Goal: Task Accomplishment & Management: Complete application form

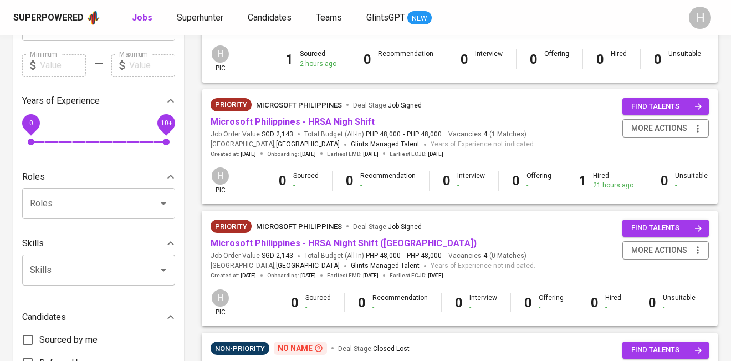
scroll to position [6, 0]
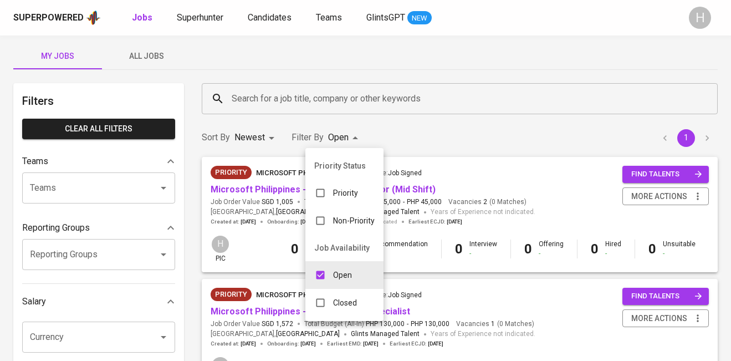
click at [343, 308] on div "Closed" at bounding box center [335, 302] width 60 height 21
type input "OPEN,CLOSE"
checkbox input "true"
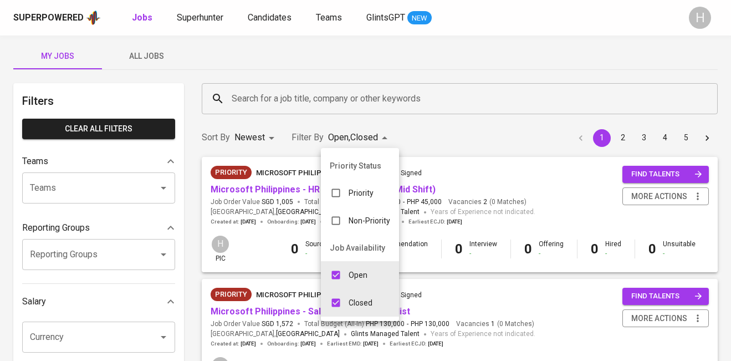
click at [516, 147] on div at bounding box center [365, 180] width 731 height 361
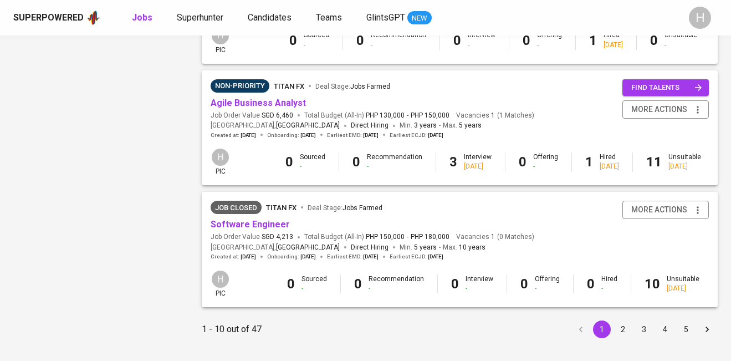
scroll to position [1081, 0]
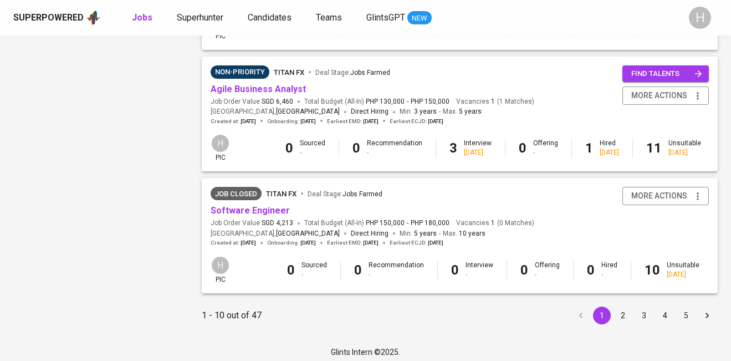
click at [628, 317] on button "2" at bounding box center [623, 315] width 18 height 18
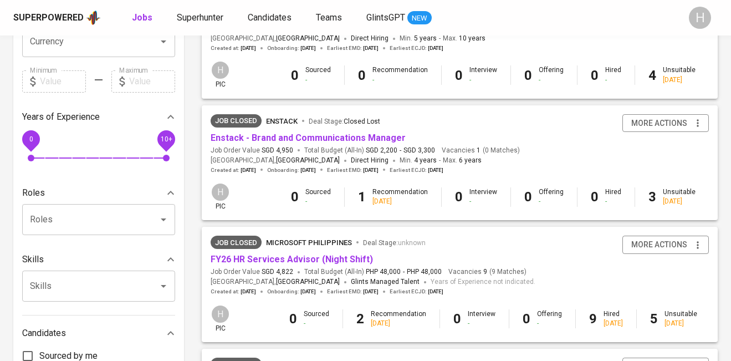
scroll to position [317, 0]
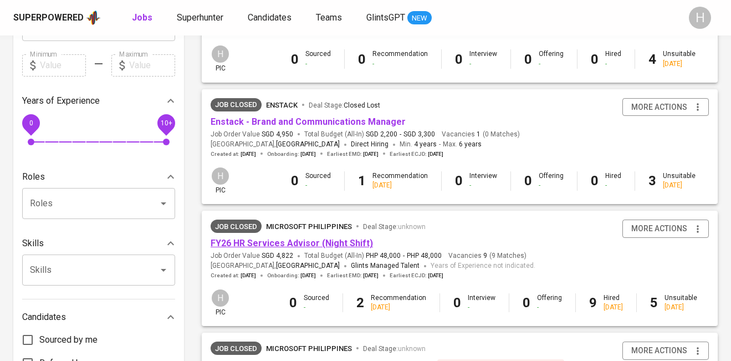
click at [343, 241] on link "FY26 HR Services Advisor (Night Shift)" at bounding box center [291, 243] width 162 height 11
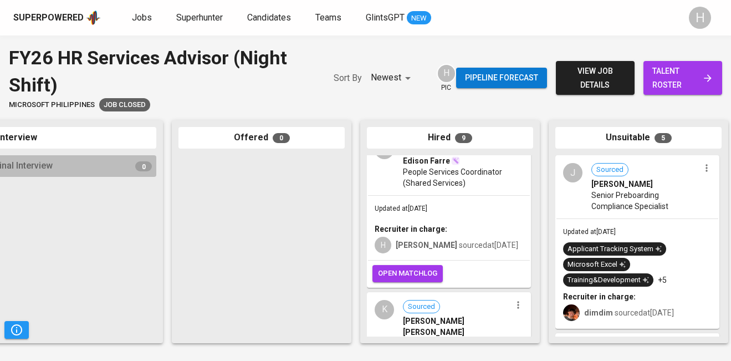
scroll to position [0, 571]
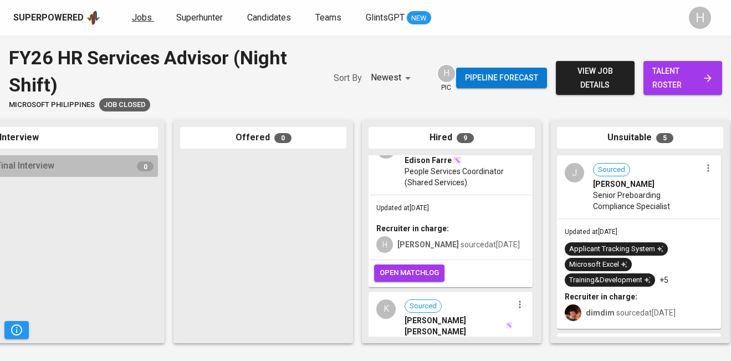
click at [137, 13] on span "Jobs" at bounding box center [142, 17] width 20 height 11
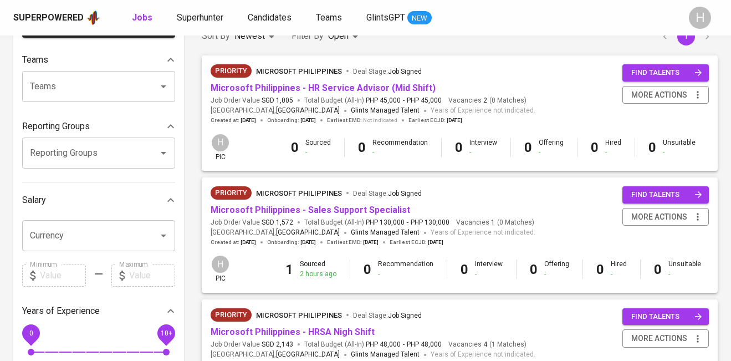
scroll to position [969, 0]
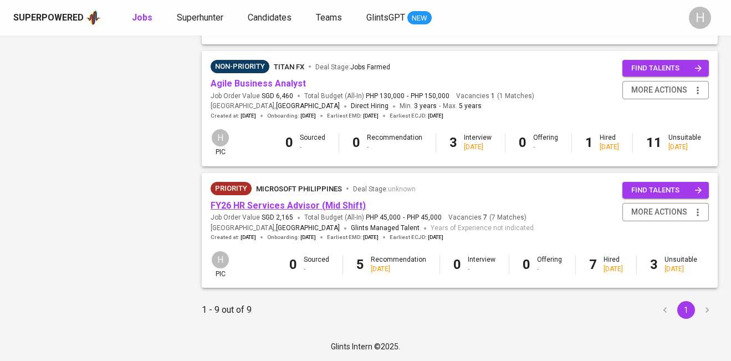
click at [342, 200] on link "FY26 HR Services Advisor (Mid Shift)" at bounding box center [287, 205] width 155 height 11
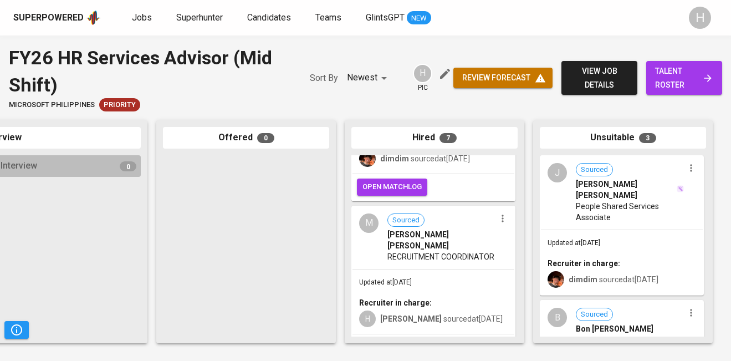
scroll to position [110, 0]
click at [497, 212] on button "button" at bounding box center [502, 217] width 14 height 14
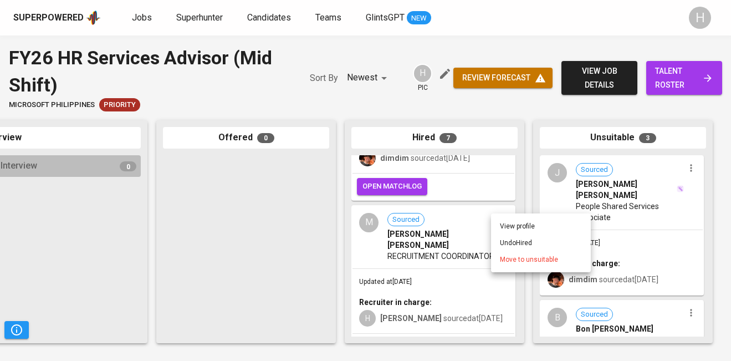
click at [513, 244] on li "Undo Hired" at bounding box center [541, 242] width 100 height 17
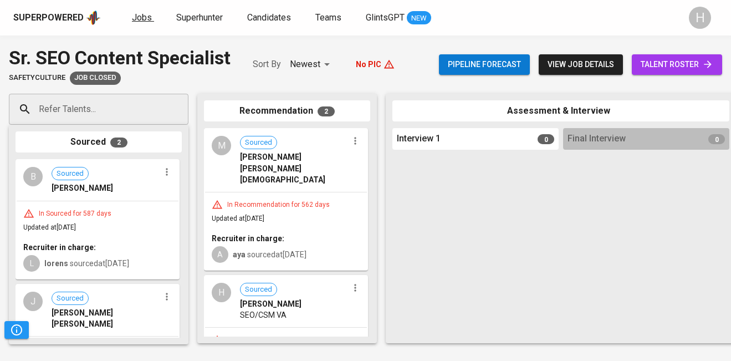
click at [144, 19] on span "Jobs" at bounding box center [142, 17] width 20 height 11
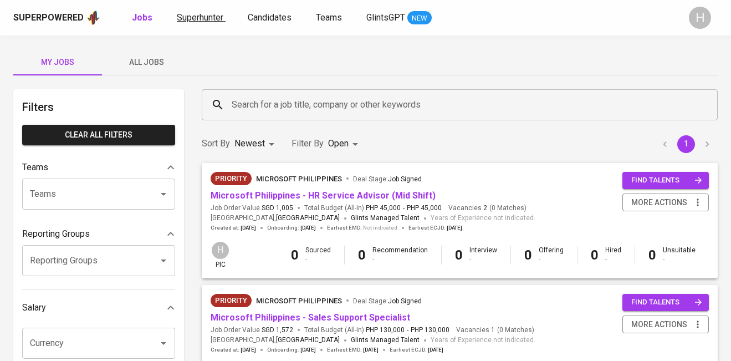
click at [191, 19] on span "Superhunter" at bounding box center [200, 17] width 47 height 11
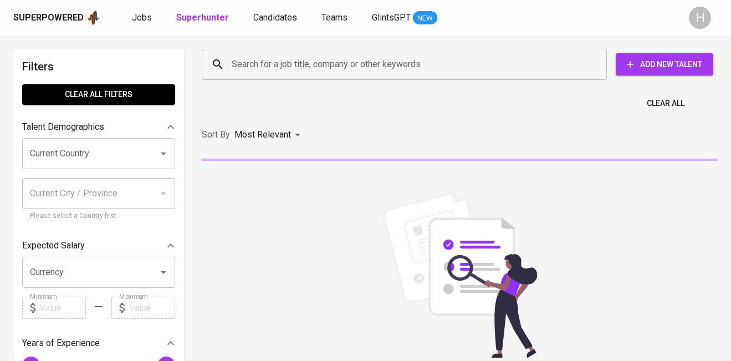
click at [285, 66] on input "Search for a job title, company or other keywords" at bounding box center [407, 64] width 356 height 21
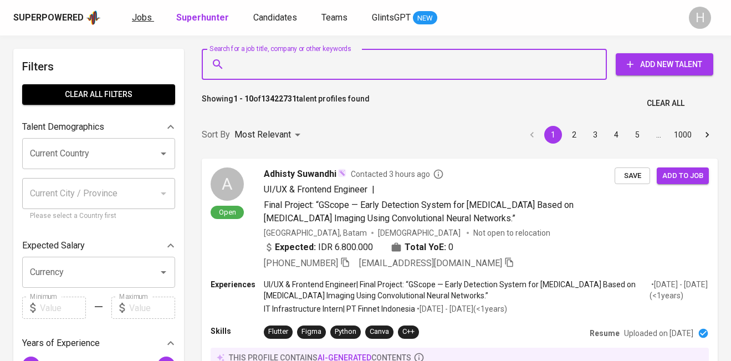
click at [137, 13] on span "Jobs" at bounding box center [142, 17] width 20 height 11
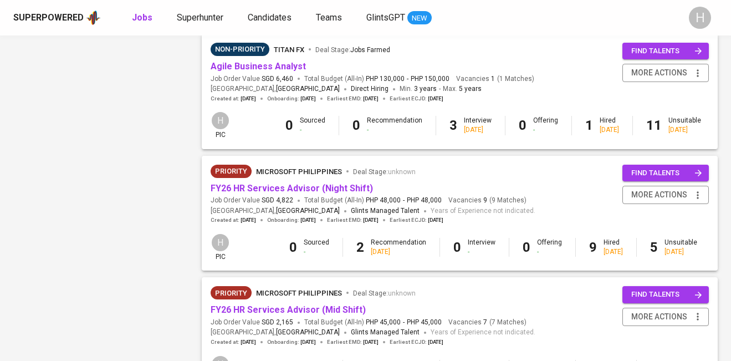
scroll to position [1092, 0]
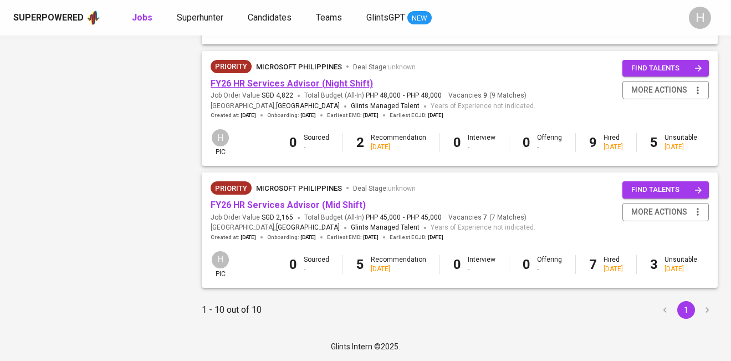
click at [332, 79] on link "FY26 HR Services Advisor (Night Shift)" at bounding box center [291, 83] width 162 height 11
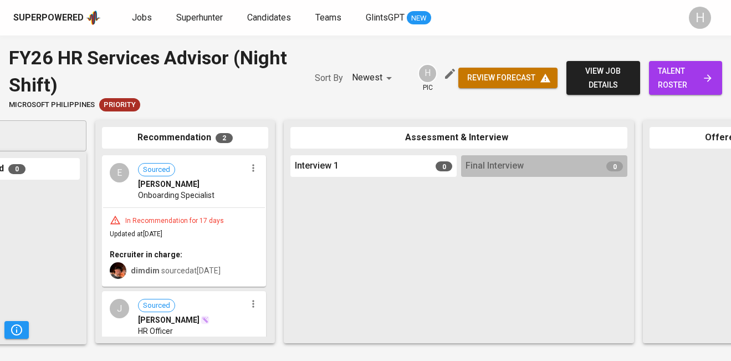
scroll to position [0, 588]
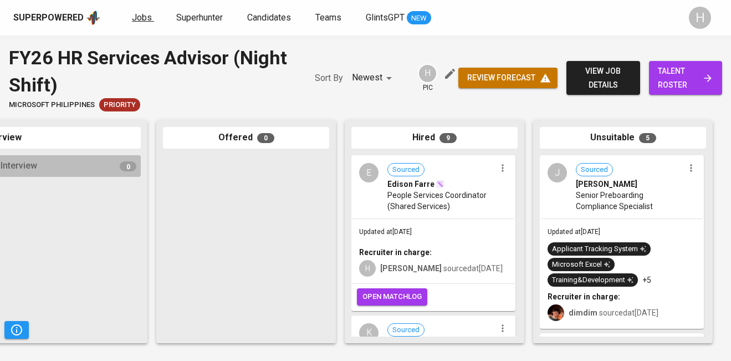
click at [135, 12] on span "Jobs" at bounding box center [142, 17] width 20 height 11
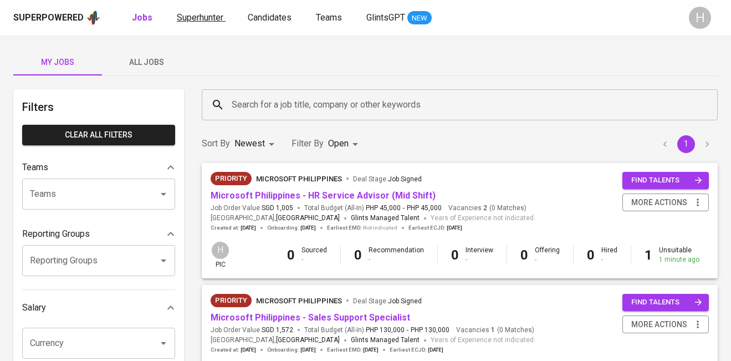
click at [188, 18] on span "Superhunter" at bounding box center [200, 17] width 47 height 11
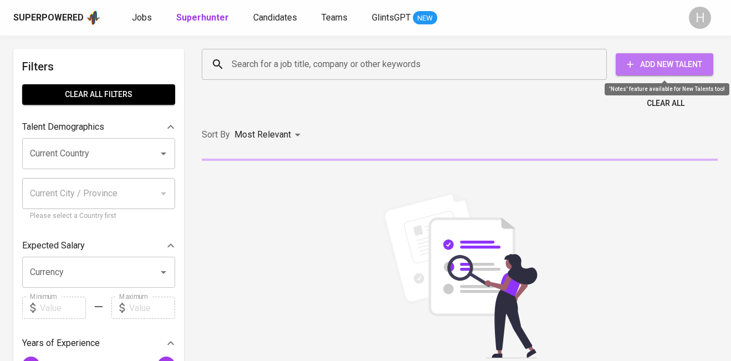
click at [656, 58] on span "Add New Talent" at bounding box center [664, 65] width 80 height 14
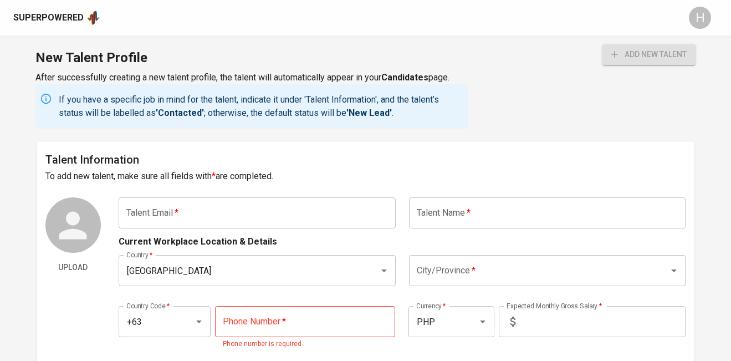
click at [306, 219] on input "text" at bounding box center [257, 212] width 277 height 31
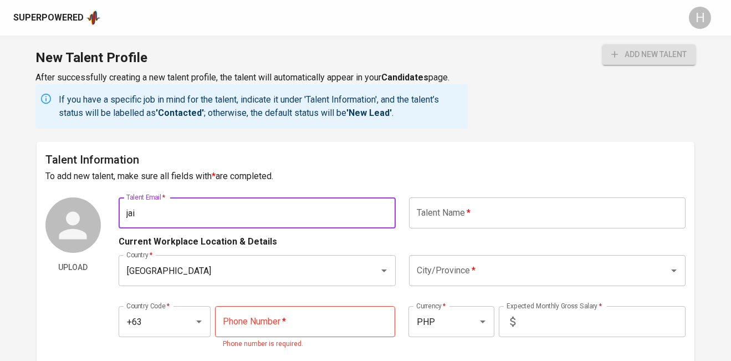
type input "jaim"
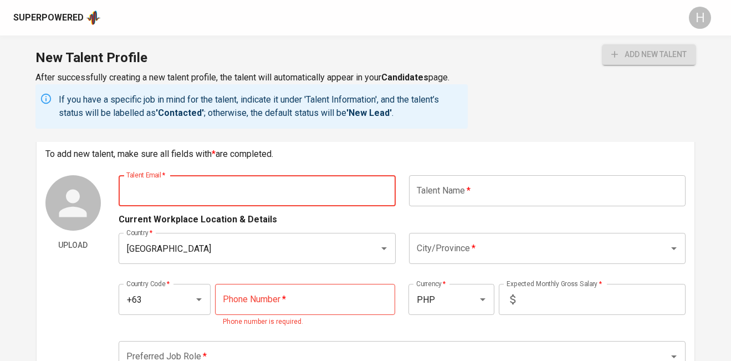
scroll to position [24, 0]
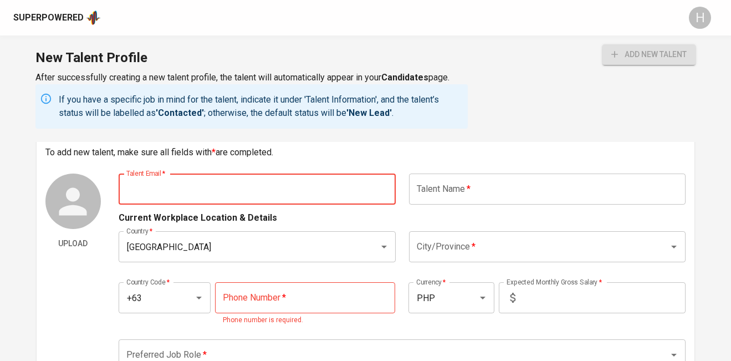
paste input "jaimiacaricafranca25@gmail.com"
type input "jaimiacaricafranca25@gmail.com"
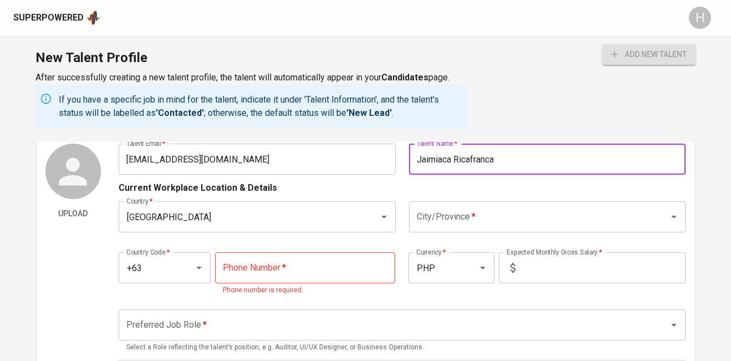
scroll to position [84, 0]
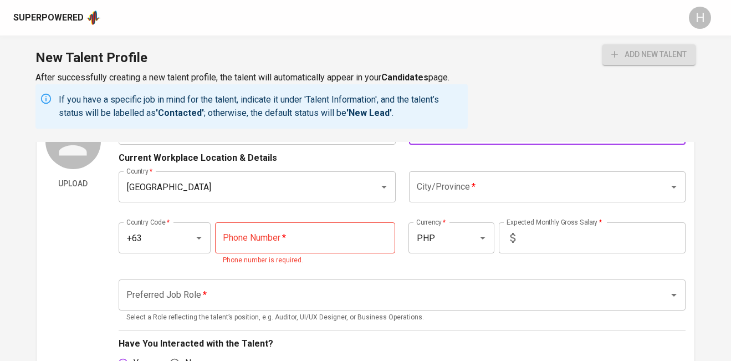
type input "Jaimiaca Ricafranca"
click at [447, 203] on div "Country   * Philippines Country * City/Province   * City/Province *" at bounding box center [402, 187] width 567 height 44
click at [448, 199] on div "City/Province *" at bounding box center [547, 186] width 277 height 31
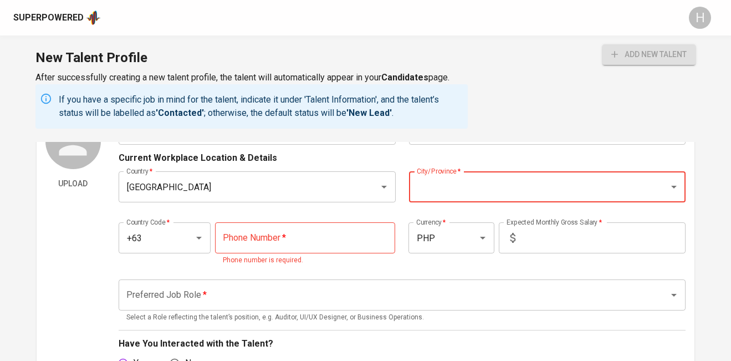
click at [438, 183] on input "City/Province   *" at bounding box center [532, 186] width 236 height 21
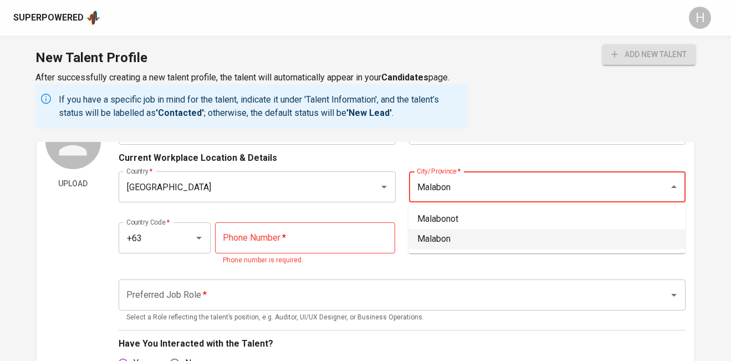
click at [433, 243] on li "Malabon" at bounding box center [546, 239] width 277 height 20
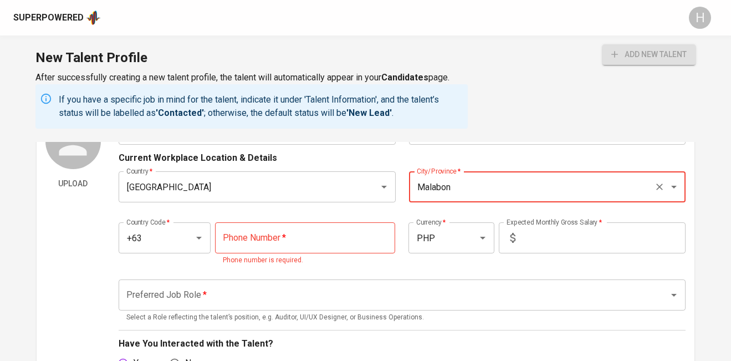
type input "Malabon"
click at [301, 235] on input "tel" at bounding box center [305, 237] width 180 height 31
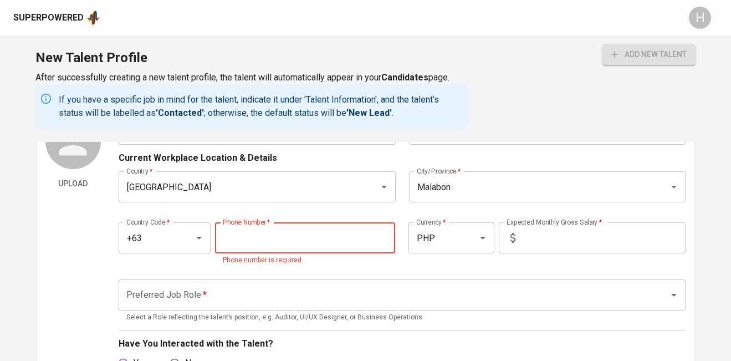
paste input "998-442-0173"
type input "998-442-0173"
click at [528, 248] on input "text" at bounding box center [603, 237] width 166 height 31
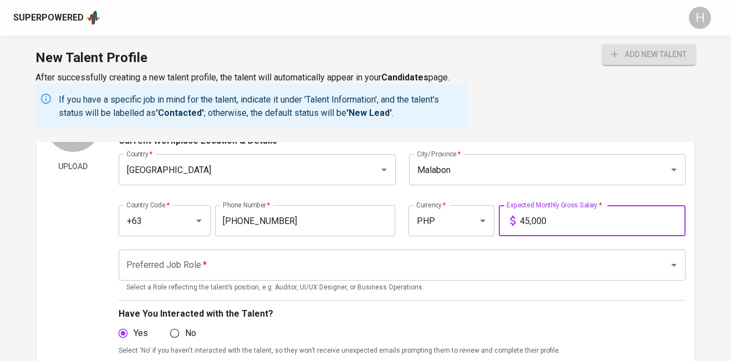
scroll to position [102, 0]
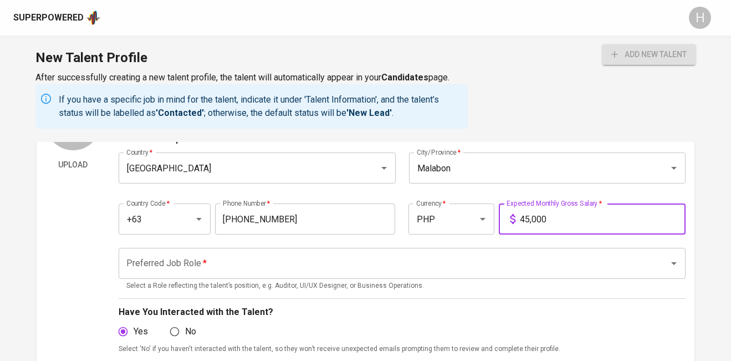
click at [306, 251] on div "Preferred Job Role *" at bounding box center [402, 263] width 567 height 31
type input "45,000"
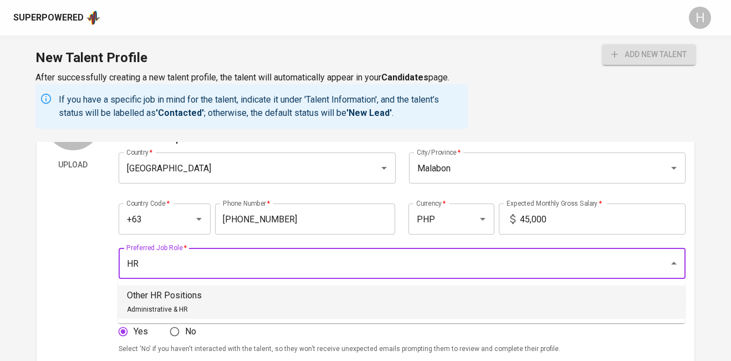
scroll to position [93, 0]
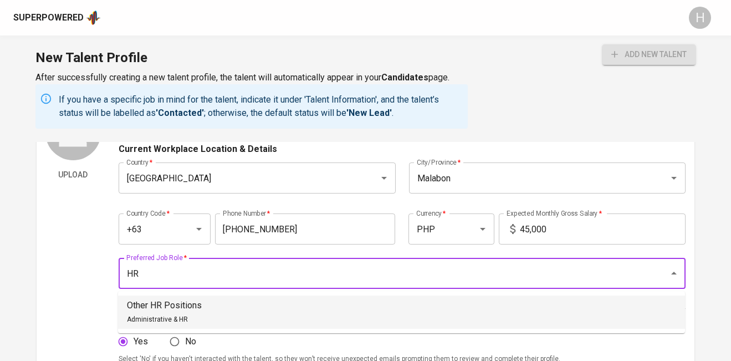
click at [185, 303] on p "Other HR Positions" at bounding box center [164, 305] width 75 height 13
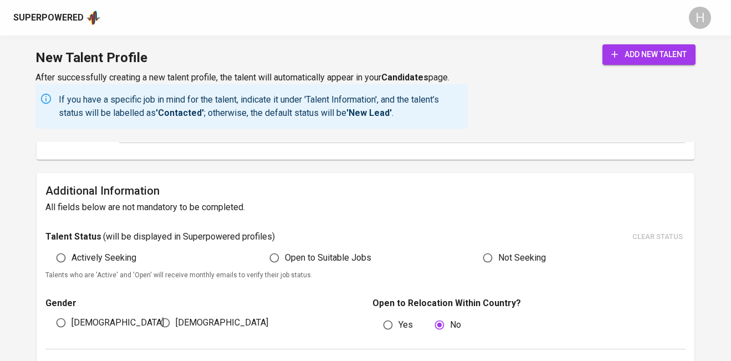
scroll to position [543, 0]
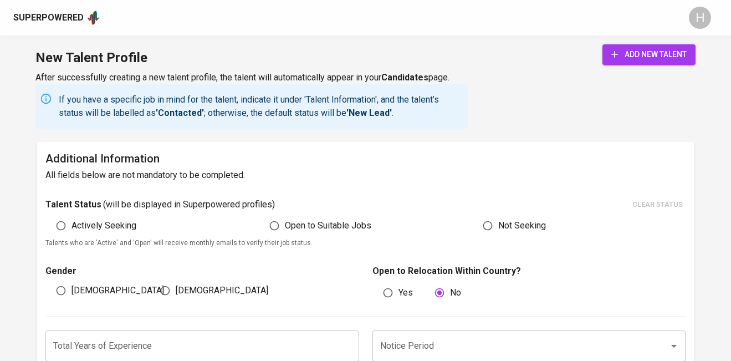
type input "Other HR Positions"
click at [117, 225] on span "Actively Seeking" at bounding box center [103, 225] width 65 height 13
click at [71, 225] on input "Actively Seeking" at bounding box center [60, 225] width 21 height 21
radio input "true"
click at [168, 286] on input "[DEMOGRAPHIC_DATA]" at bounding box center [165, 290] width 21 height 21
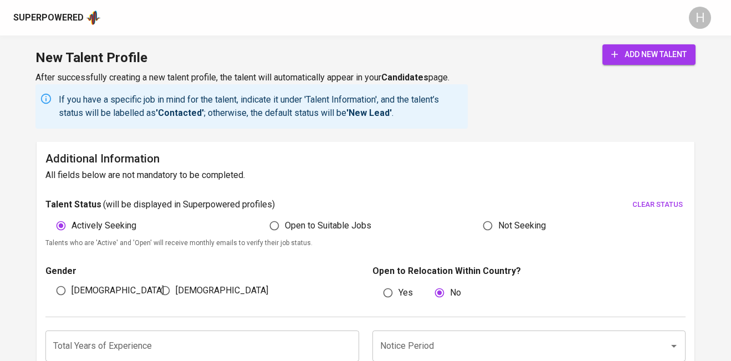
radio input "true"
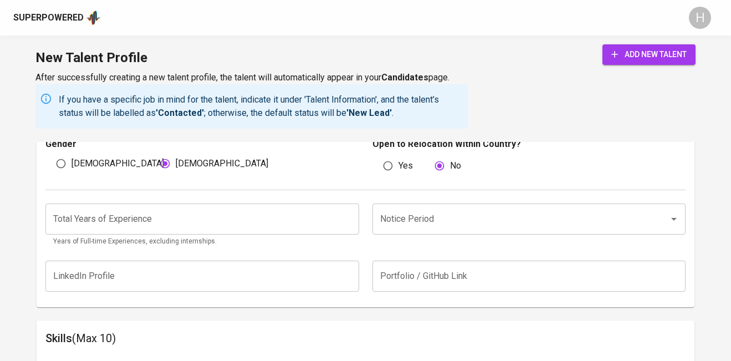
scroll to position [691, 0]
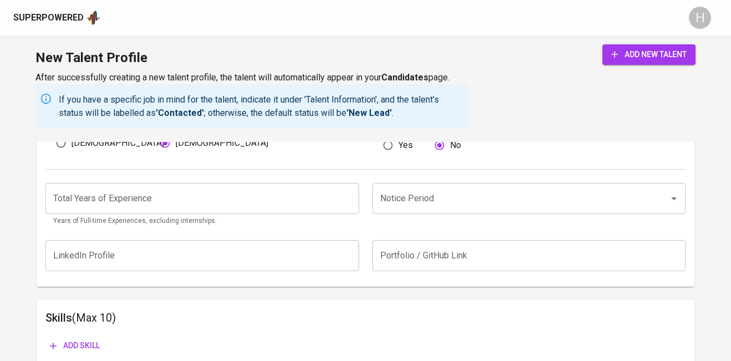
click at [407, 202] on input "Notice Period" at bounding box center [513, 198] width 273 height 21
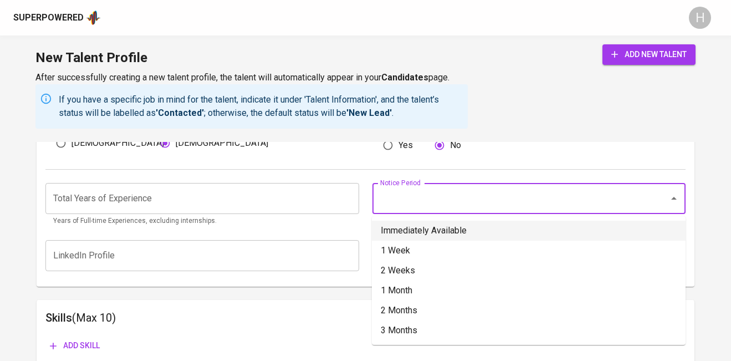
click at [415, 234] on li "Immediately Available" at bounding box center [529, 230] width 314 height 20
type input "Immediately Available"
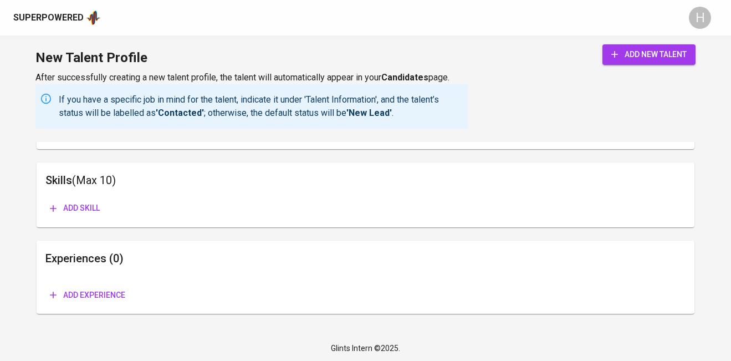
scroll to position [830, 0]
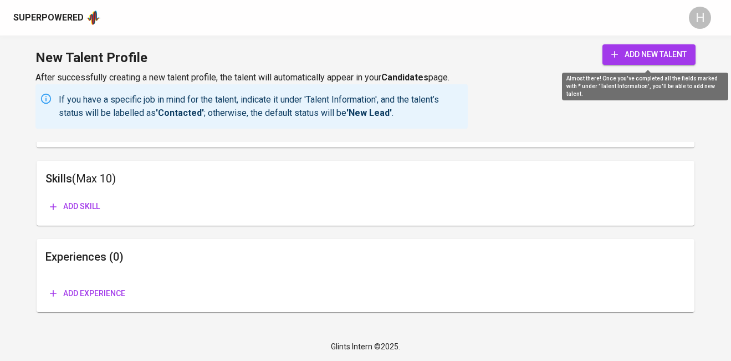
click at [667, 49] on span "add new talent" at bounding box center [648, 55] width 75 height 14
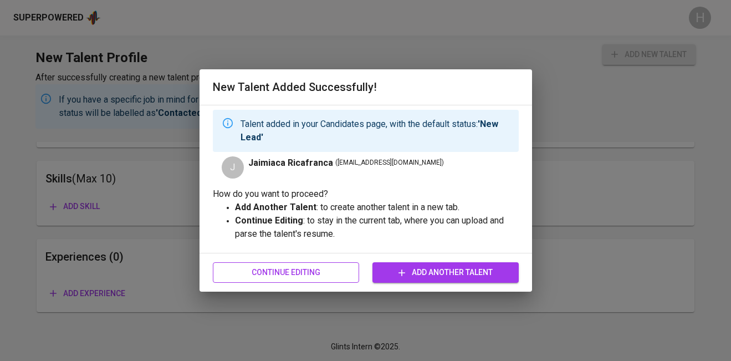
click at [309, 275] on span "Continue Editing" at bounding box center [286, 272] width 129 height 14
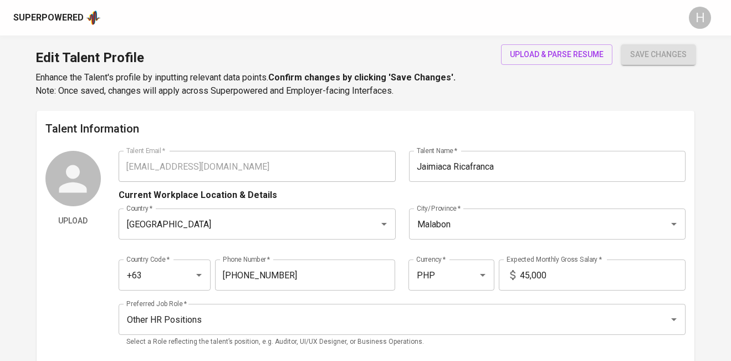
type input "jaimiacaricafranca25@gmail.com"
type input "Jaimiaca Ricafranca"
type input "[GEOGRAPHIC_DATA]"
type input "Malabon"
type input "+63"
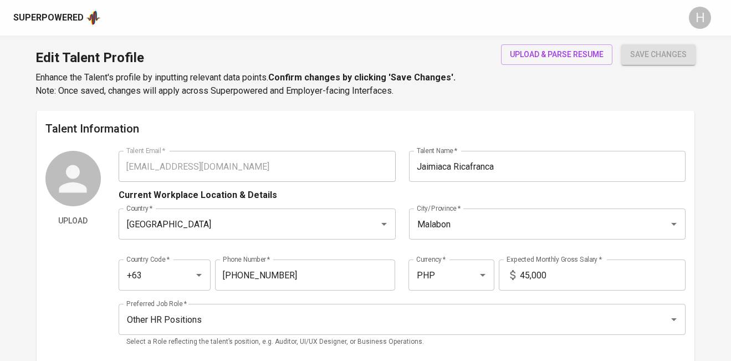
type input "998-442-0173"
type input "PHP"
type input "45,000"
type input "Other HR Positions"
radio input "true"
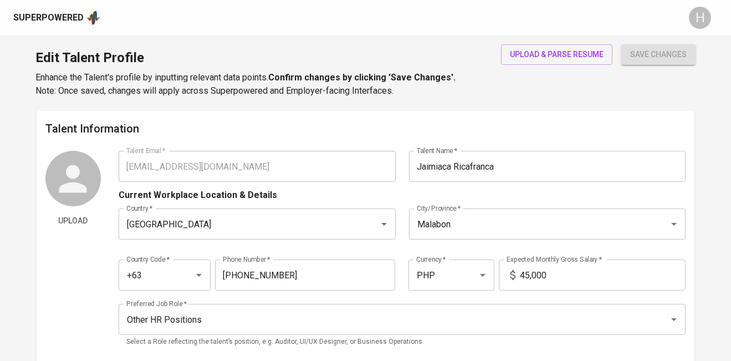
radio input "true"
type input "Immediately Available"
click at [523, 50] on span "upload & parse resume" at bounding box center [557, 55] width 94 height 14
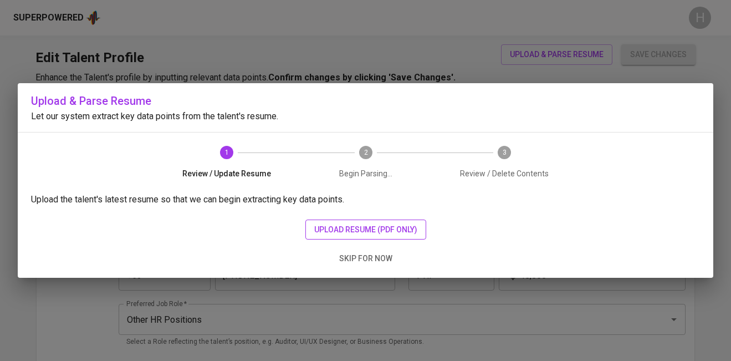
click at [343, 230] on span "upload resume (pdf only)" at bounding box center [365, 230] width 103 height 14
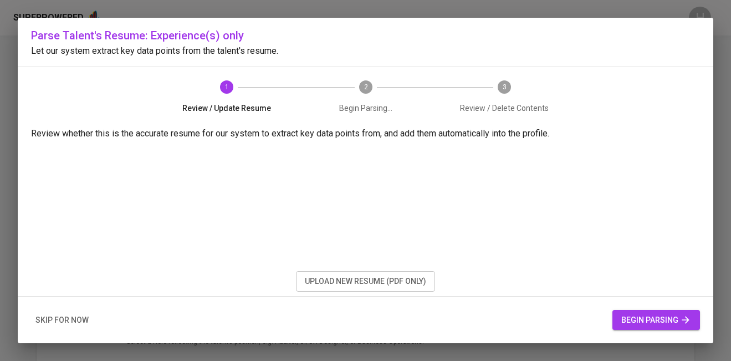
click at [638, 316] on span "begin parsing" at bounding box center [656, 320] width 70 height 14
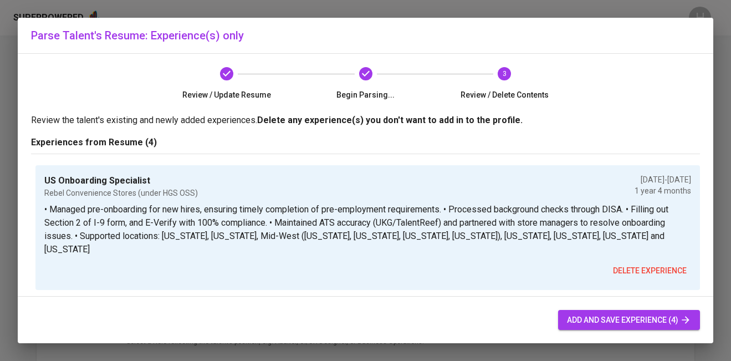
click at [582, 322] on span "add and save experience (4)" at bounding box center [629, 320] width 124 height 14
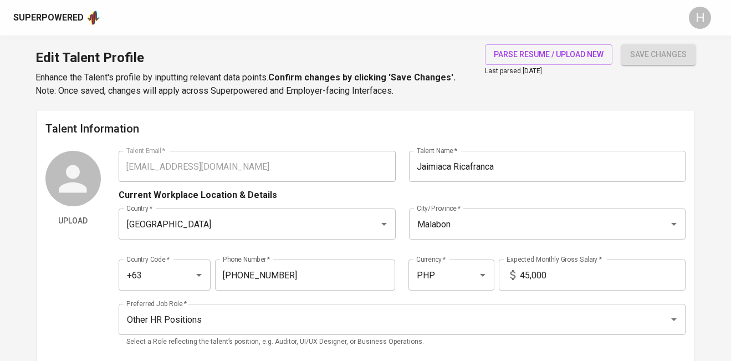
click at [115, 169] on div "Upload Talent Email   * jaimiacaricafranca25@gmail.com Talent Email * Talent Na…" at bounding box center [365, 252] width 640 height 203
click at [55, 13] on div "Superpowered" at bounding box center [48, 18] width 70 height 13
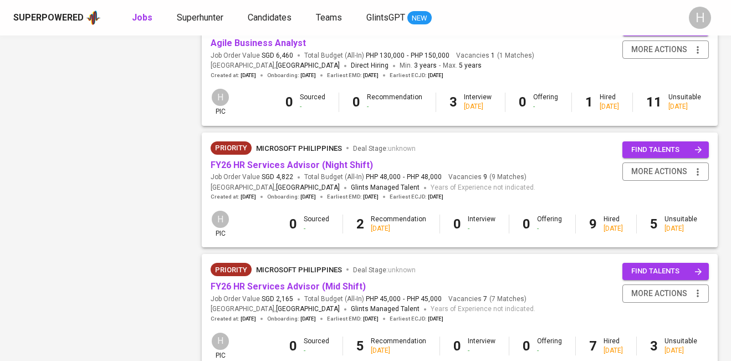
scroll to position [1092, 0]
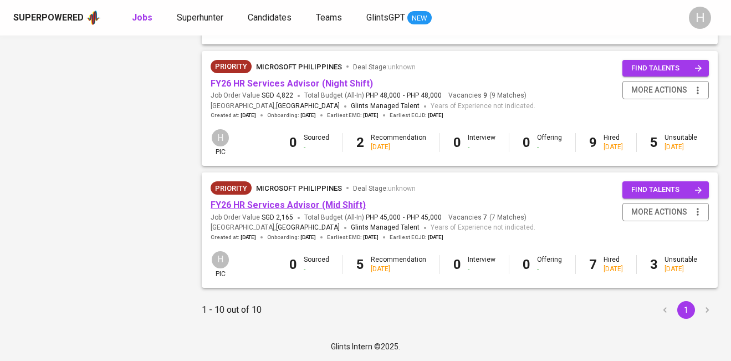
click at [319, 202] on link "FY26 HR Services Advisor (Mid Shift)" at bounding box center [287, 204] width 155 height 11
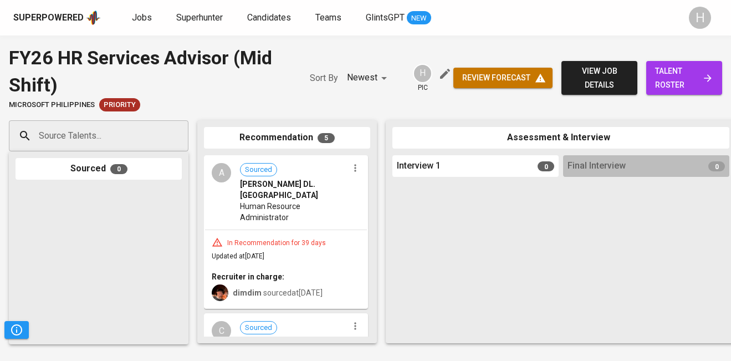
click at [93, 141] on input "Source Talents..." at bounding box center [94, 135] width 116 height 21
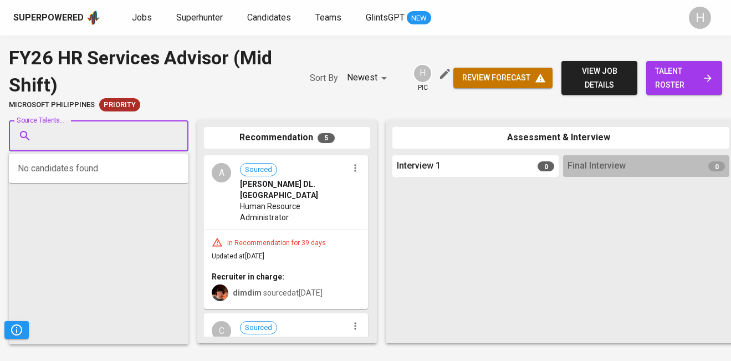
paste input "jaimiacaricafranca25@gmail.com"
type input "jaimiacaricafranca25@gmail.com"
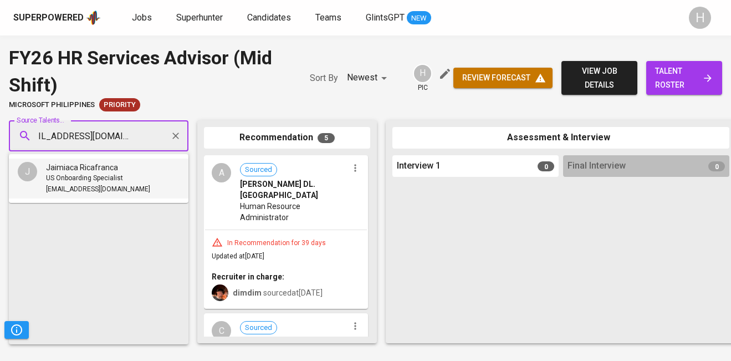
click at [81, 187] on span "jaimiacaricafranca25@gmail.com" at bounding box center [98, 189] width 104 height 11
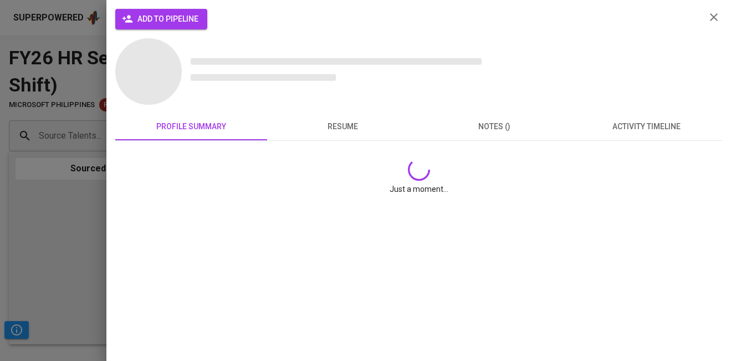
scroll to position [0, 0]
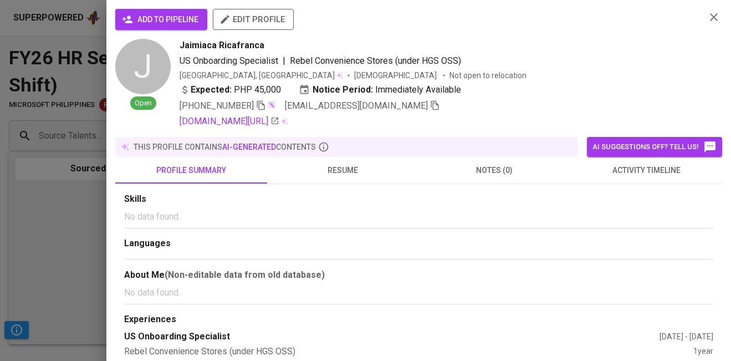
click at [177, 14] on span "add to pipeline" at bounding box center [161, 20] width 74 height 14
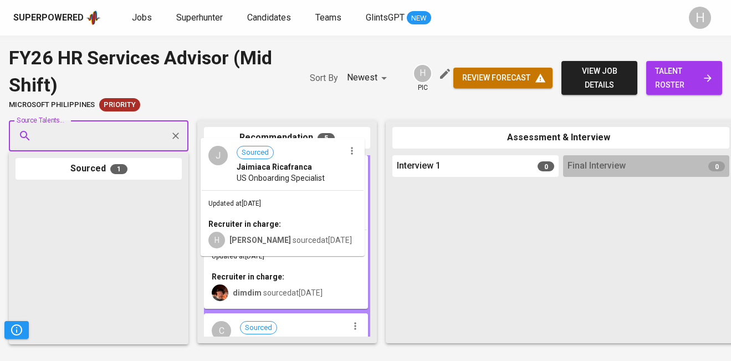
drag, startPoint x: 77, startPoint y: 234, endPoint x: 267, endPoint y: 186, distance: 196.0
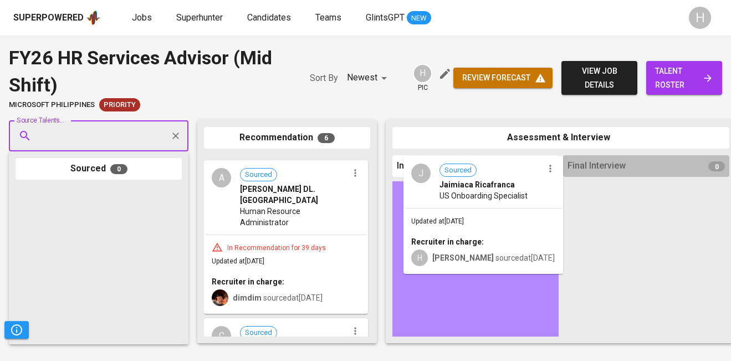
drag, startPoint x: 282, startPoint y: 216, endPoint x: 494, endPoint y: 212, distance: 212.2
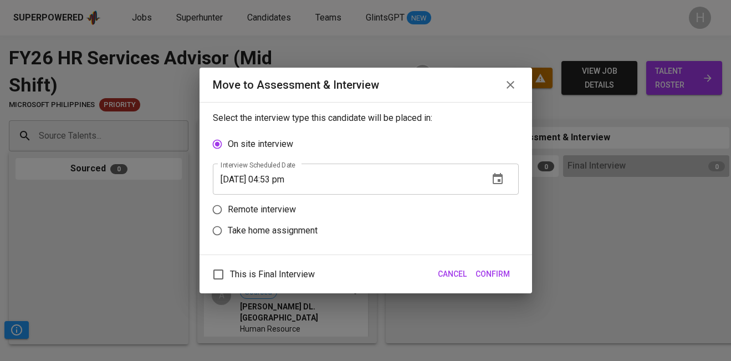
click at [254, 273] on span "This is Final Interview" at bounding box center [272, 274] width 85 height 13
click at [230, 273] on input "This is Final Interview" at bounding box center [218, 274] width 23 height 23
checkbox input "true"
click at [270, 209] on p "Remote interview" at bounding box center [262, 209] width 68 height 13
click at [228, 209] on input "Remote interview" at bounding box center [217, 209] width 21 height 21
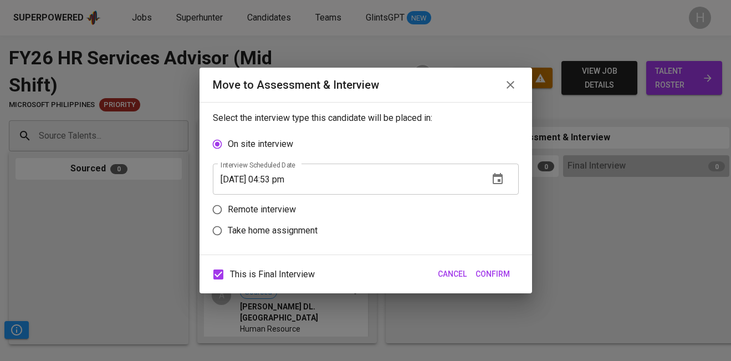
radio input "true"
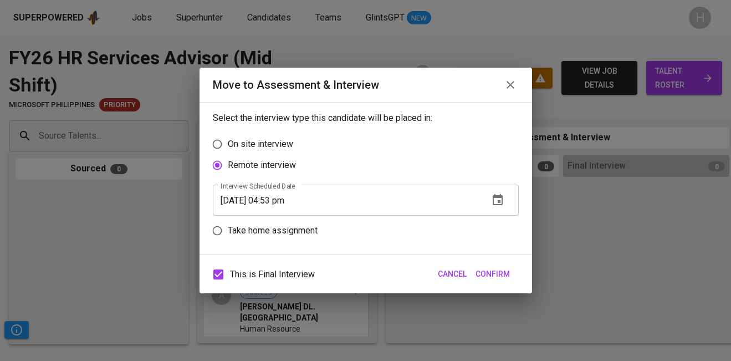
click at [279, 204] on input "09/24/2025 04:53 pm" at bounding box center [346, 199] width 267 height 31
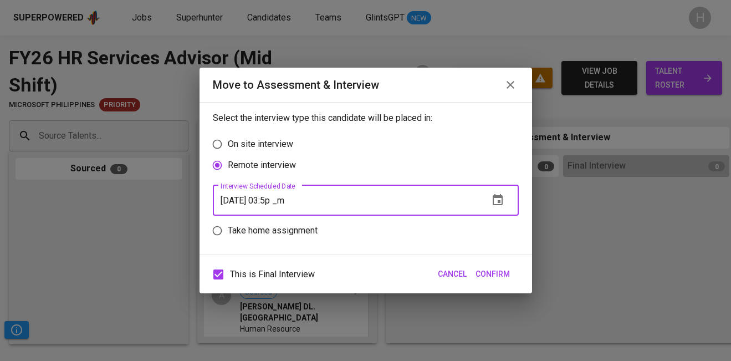
type input "09/24/2025 03:54 pm"
click at [494, 276] on span "Confirm" at bounding box center [492, 274] width 34 height 14
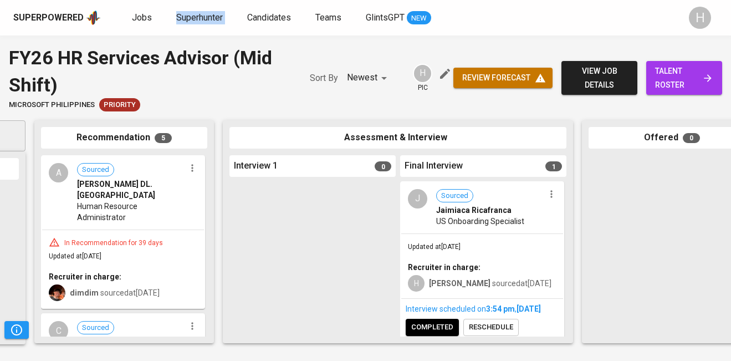
scroll to position [16, 0]
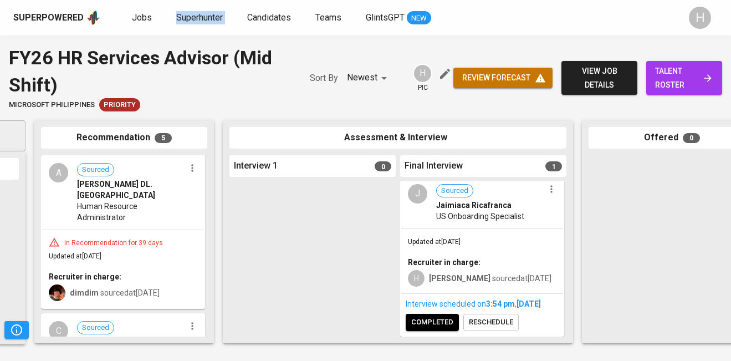
click at [427, 321] on span "completed" at bounding box center [432, 322] width 42 height 13
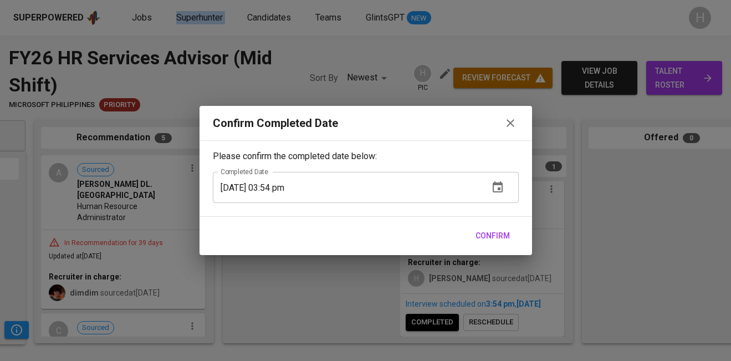
click at [495, 232] on span "Confirm" at bounding box center [492, 236] width 34 height 14
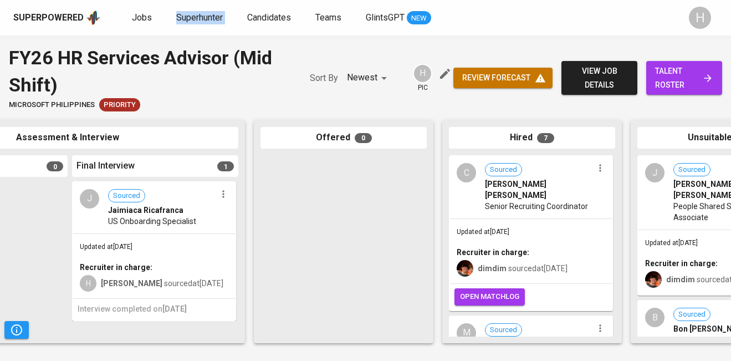
scroll to position [0, 507]
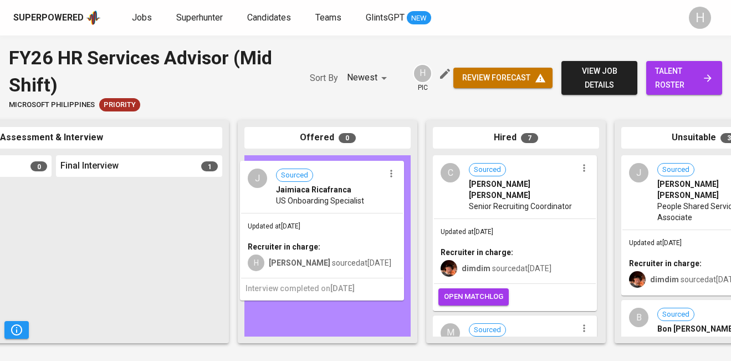
drag, startPoint x: 174, startPoint y: 250, endPoint x: 362, endPoint y: 230, distance: 188.3
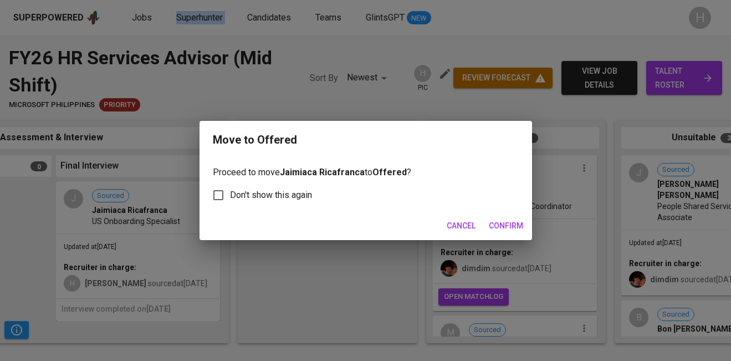
click at [501, 222] on span "Confirm" at bounding box center [506, 226] width 34 height 14
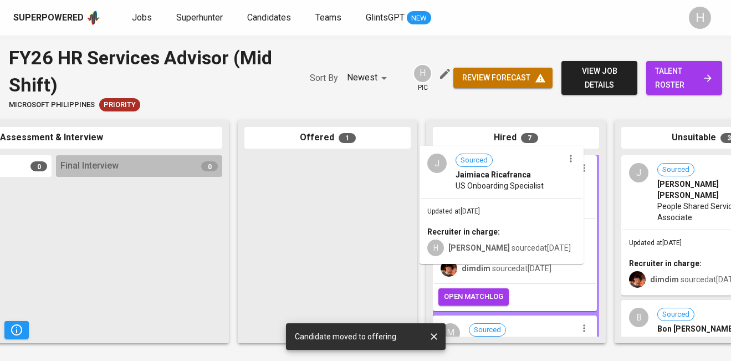
drag, startPoint x: 312, startPoint y: 204, endPoint x: 490, endPoint y: 194, distance: 178.1
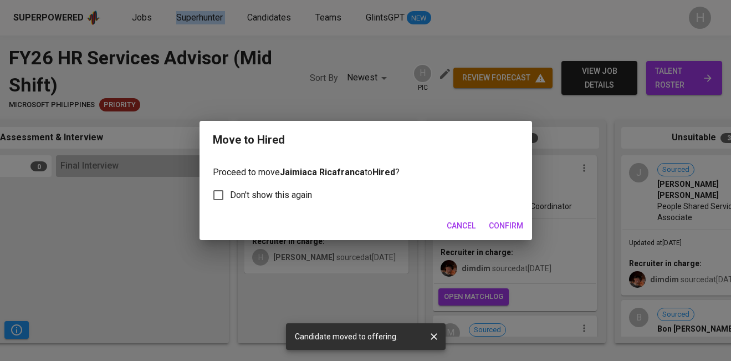
click at [504, 227] on span "Confirm" at bounding box center [506, 226] width 34 height 14
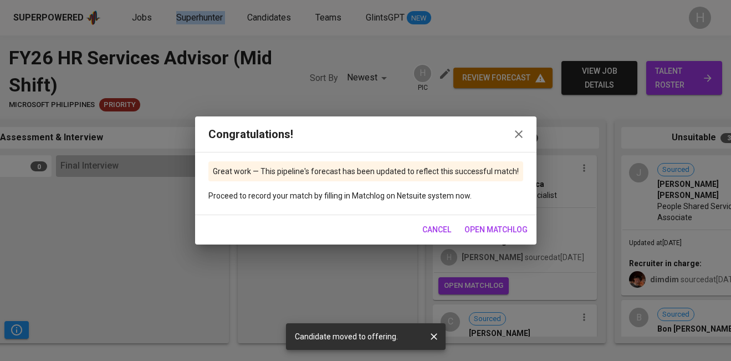
click at [494, 225] on span "open matchlog" at bounding box center [495, 230] width 63 height 14
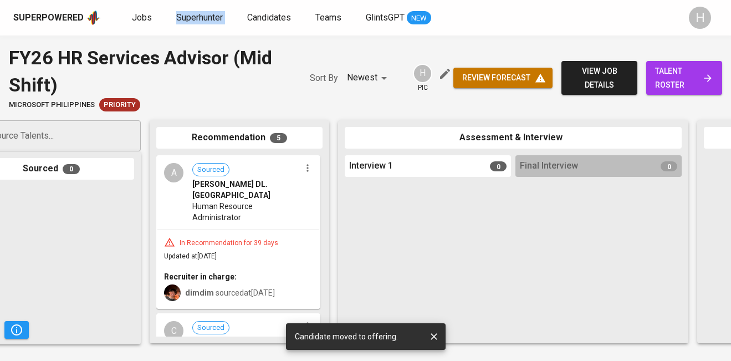
scroll to position [0, 0]
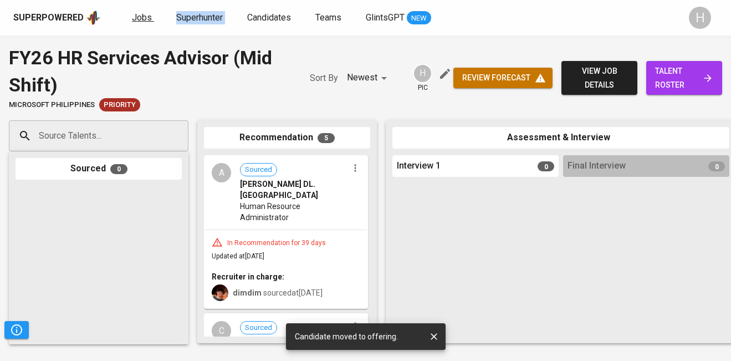
click at [141, 22] on span "Jobs" at bounding box center [142, 17] width 20 height 11
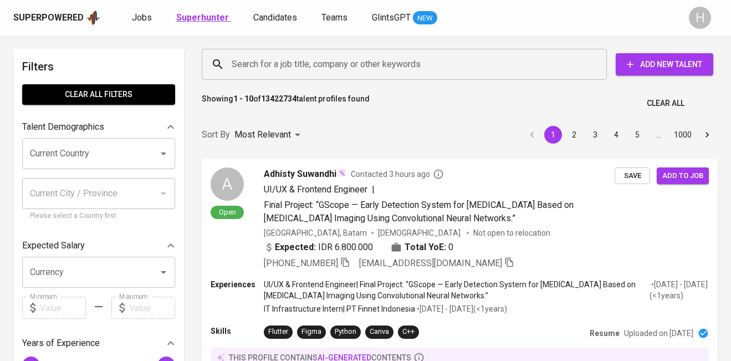
click at [204, 19] on b "Superhunter" at bounding box center [202, 17] width 53 height 11
click at [674, 71] on button "Add New Talent" at bounding box center [663, 64] width 97 height 22
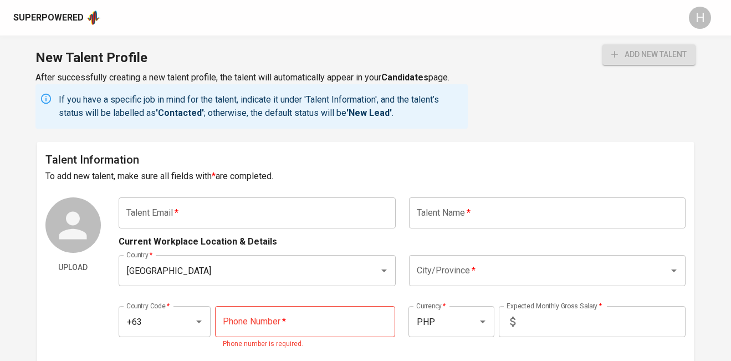
click at [222, 213] on input "text" at bounding box center [257, 212] width 277 height 31
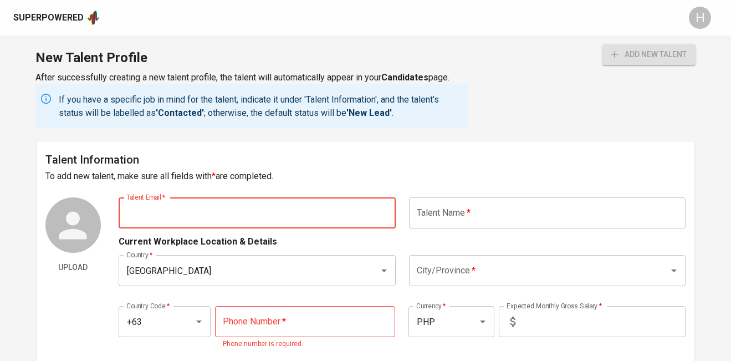
paste input "molitoeunice@gmail.com"
type input "molitoeunice@gmail.com"
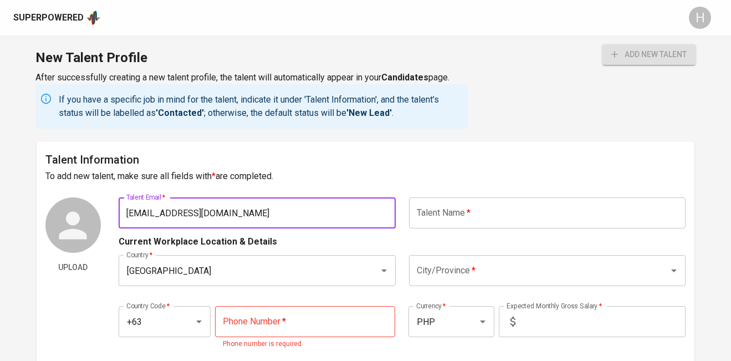
click at [433, 215] on input "text" at bounding box center [547, 212] width 277 height 31
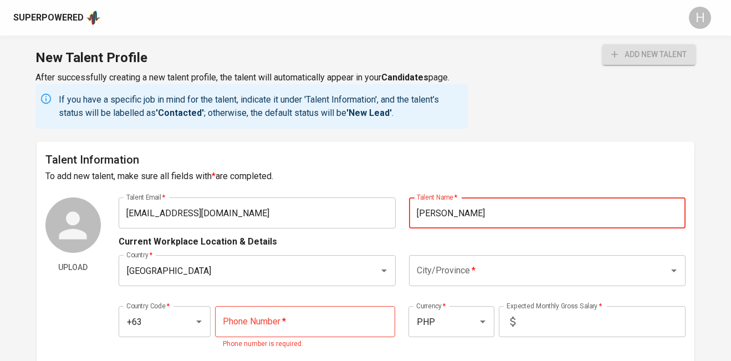
type input "Eunice Molito"
click at [518, 174] on h6 "To add new talent, make sure all fields with * are completed." at bounding box center [365, 176] width 640 height 16
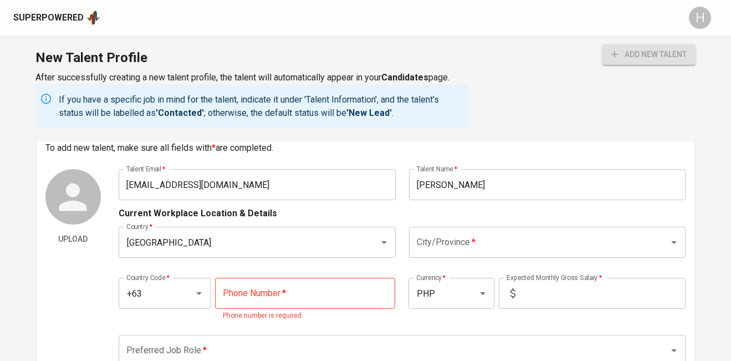
scroll to position [37, 0]
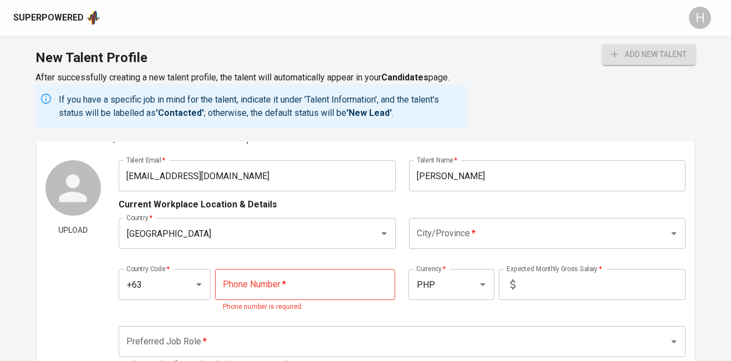
click at [434, 249] on div "Country   * Philippines Country * City/Province   * City/Province *" at bounding box center [402, 233] width 567 height 44
click at [436, 237] on input "City/Province   *" at bounding box center [532, 233] width 236 height 21
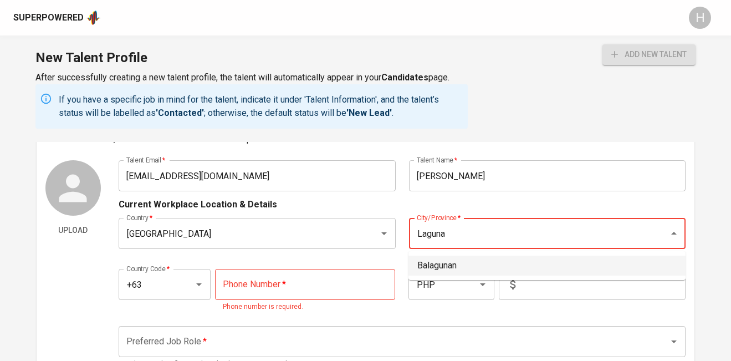
type input "Laguna"
click at [461, 223] on input "City/Province   *" at bounding box center [532, 233] width 236 height 21
click at [482, 226] on input "City/Province   *" at bounding box center [532, 233] width 236 height 21
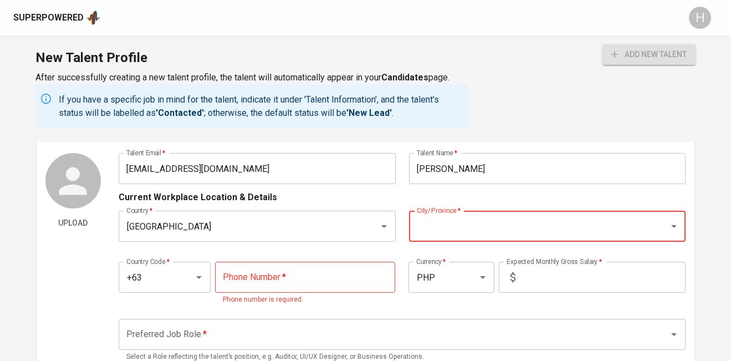
scroll to position [54, 0]
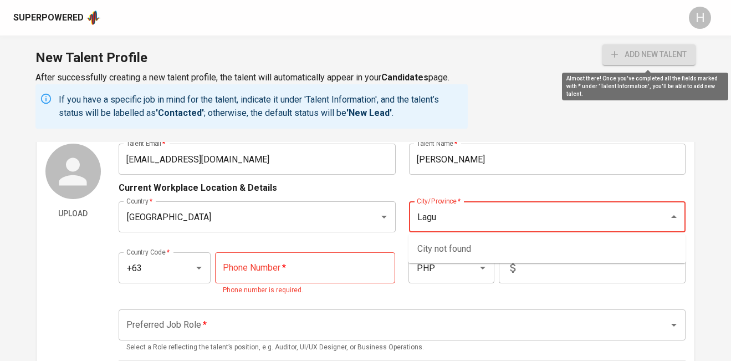
type input "Lagun"
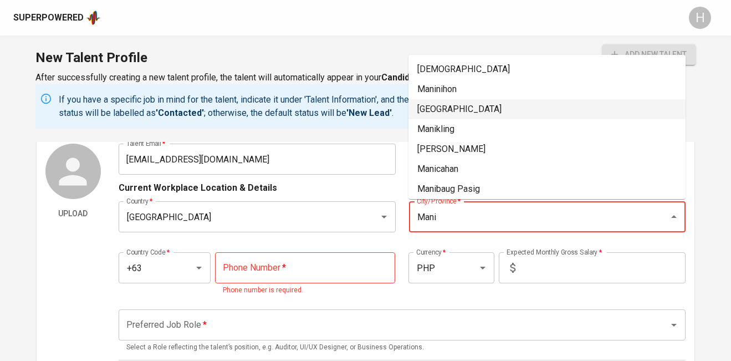
click at [455, 102] on li "[GEOGRAPHIC_DATA]" at bounding box center [546, 109] width 277 height 20
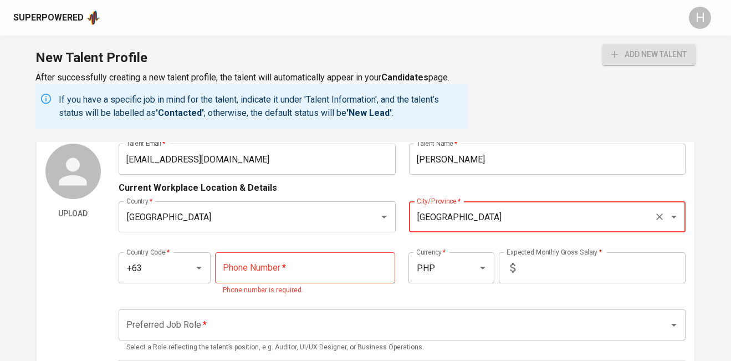
type input "[GEOGRAPHIC_DATA]"
click at [329, 274] on input "tel" at bounding box center [305, 267] width 180 height 31
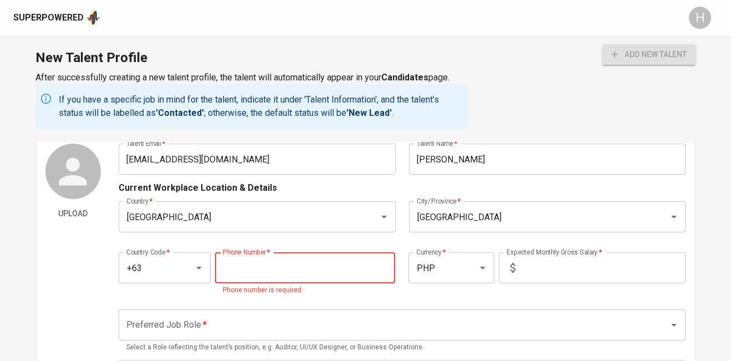
paste input "997-299-0651"
type input "997-299-0651"
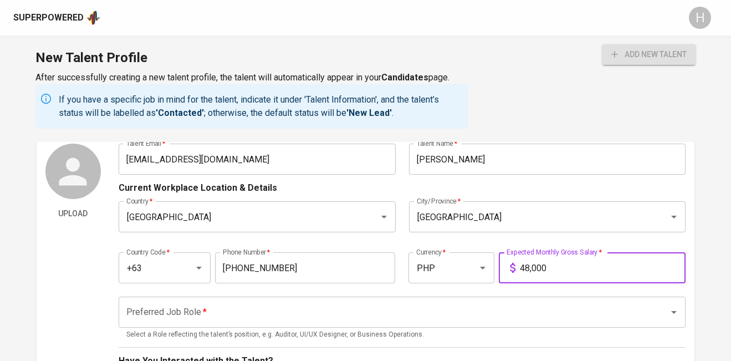
scroll to position [138, 0]
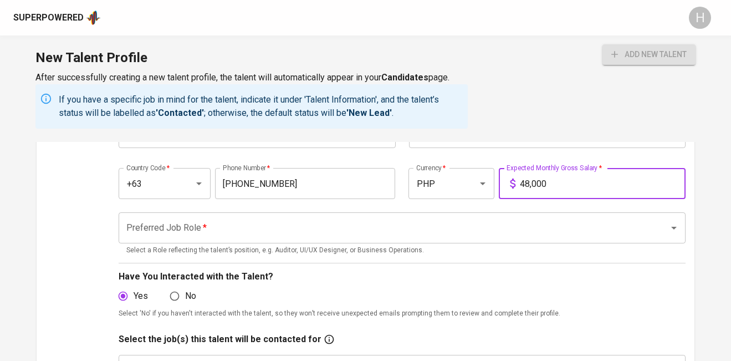
type input "48,000"
click at [222, 224] on input "Preferred Job Role   *" at bounding box center [387, 227] width 526 height 21
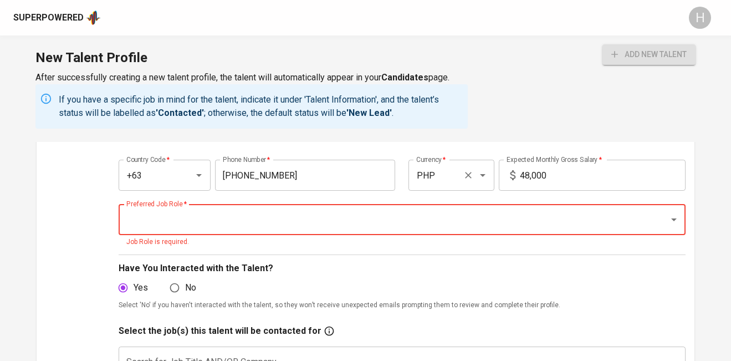
scroll to position [144, 0]
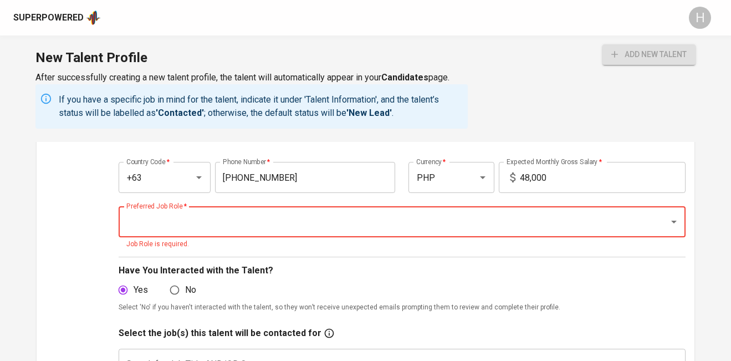
click at [332, 229] on input "Preferred Job Role   *" at bounding box center [387, 221] width 526 height 21
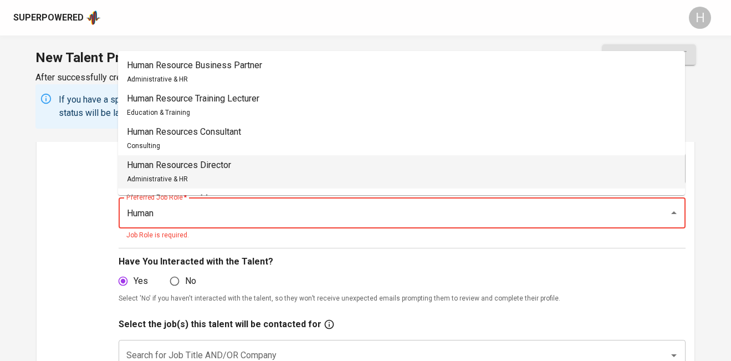
scroll to position [64, 0]
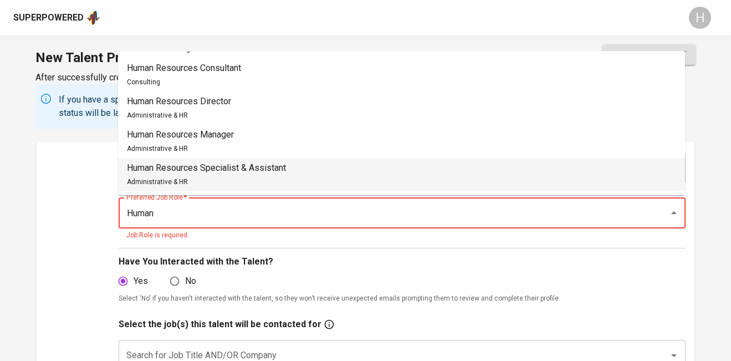
click at [203, 176] on div "Human Resources Specialist & Assistant Administrative & HR" at bounding box center [206, 174] width 159 height 27
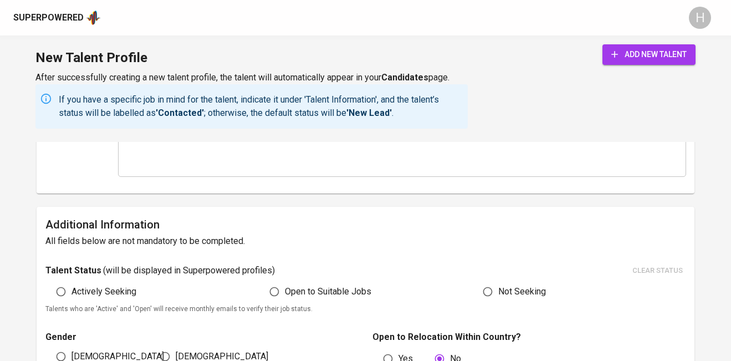
scroll to position [484, 0]
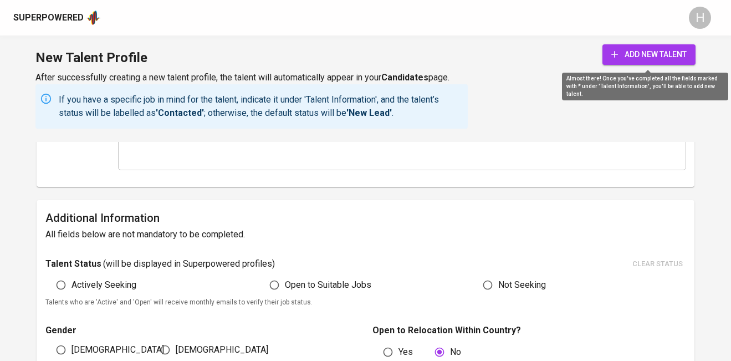
type input "Human Resources Specialist & Assistant"
click at [658, 56] on span "add new talent" at bounding box center [648, 55] width 75 height 14
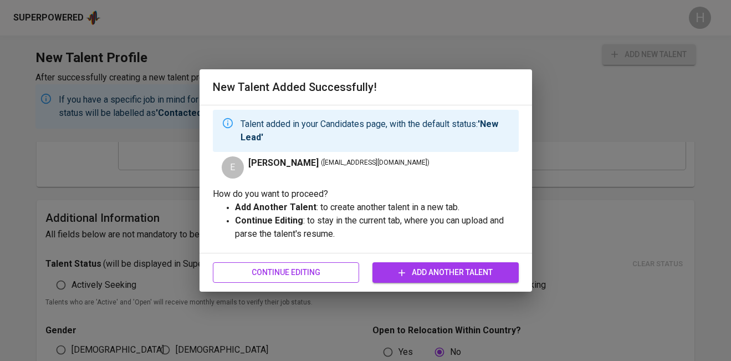
click at [294, 273] on span "Continue Editing" at bounding box center [286, 272] width 129 height 14
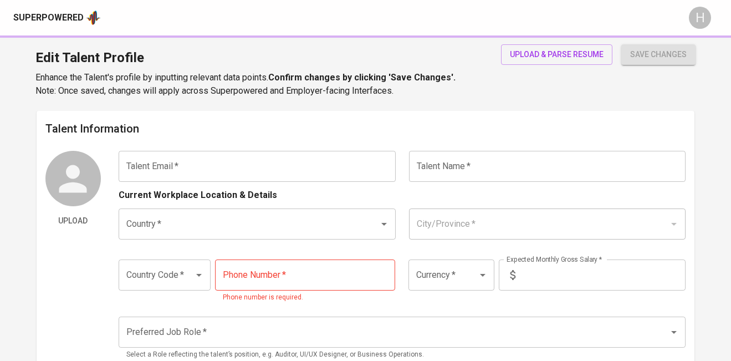
type input "molitoeunice@gmail.com"
type input "Eunice Molito"
type input "[GEOGRAPHIC_DATA]"
type input "+63"
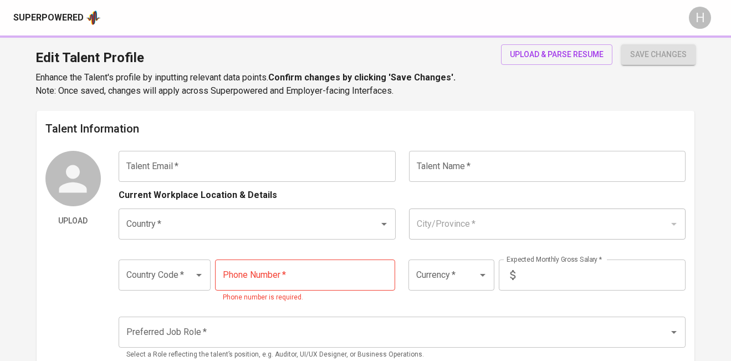
type input "997-299-0651"
type input "PHP"
type input "48,000"
type input "Human Resources Specialist & Assistant"
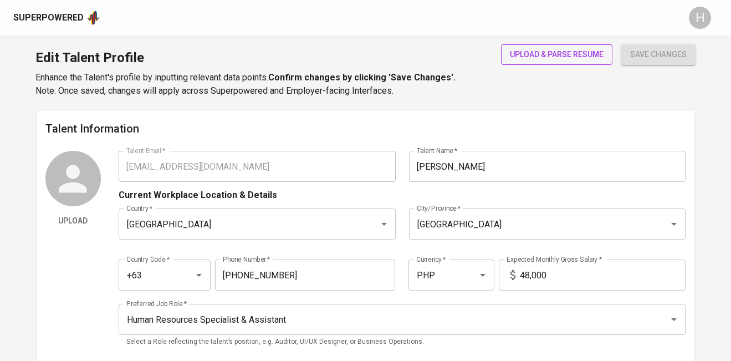
click at [531, 52] on span "upload & parse resume" at bounding box center [557, 55] width 94 height 14
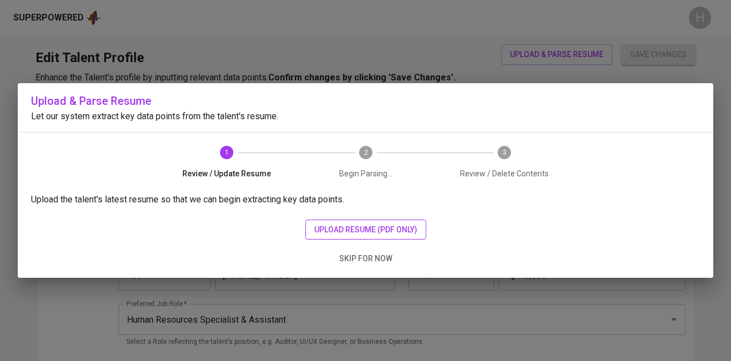
click at [386, 226] on span "upload resume (pdf only)" at bounding box center [365, 230] width 103 height 14
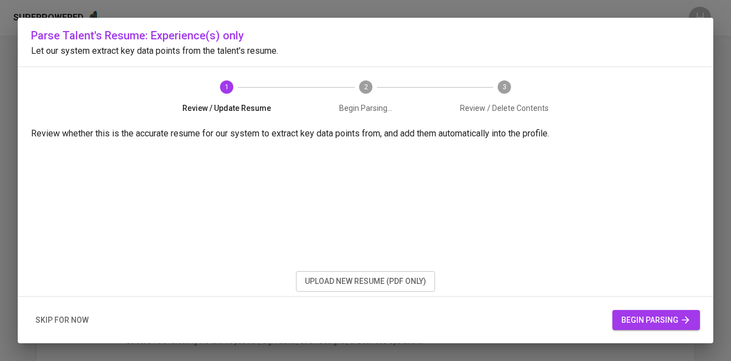
click at [640, 314] on span "begin parsing" at bounding box center [656, 320] width 70 height 14
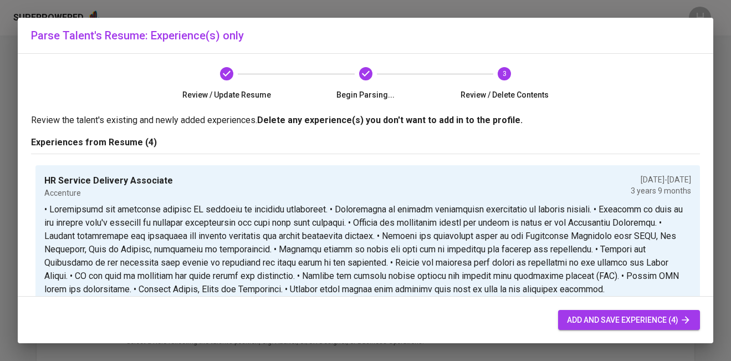
click at [570, 320] on span "add and save experience (4)" at bounding box center [629, 320] width 124 height 14
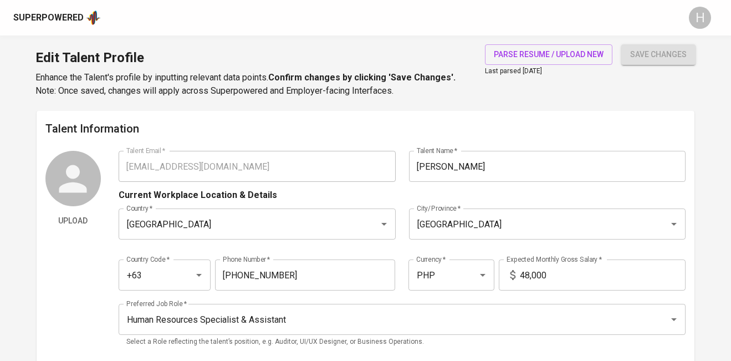
click at [39, 18] on div "Superpowered" at bounding box center [48, 18] width 70 height 13
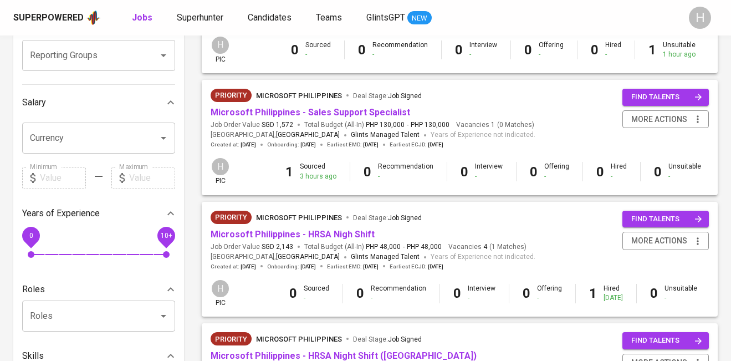
scroll to position [230, 0]
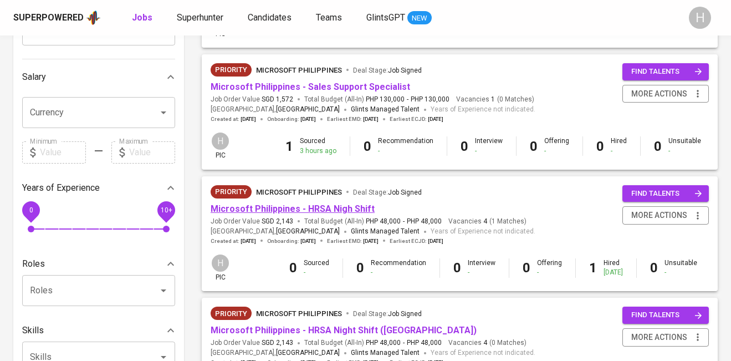
click at [317, 212] on link "Microsoft Philippines - HRSA Nigh Shift" at bounding box center [292, 208] width 164 height 11
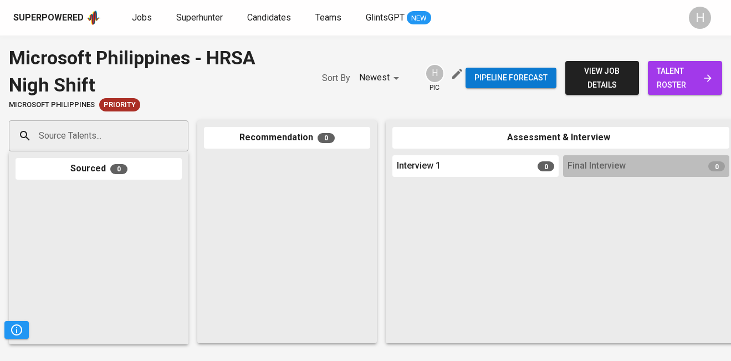
click at [132, 148] on div "Source Talents..." at bounding box center [98, 135] width 179 height 31
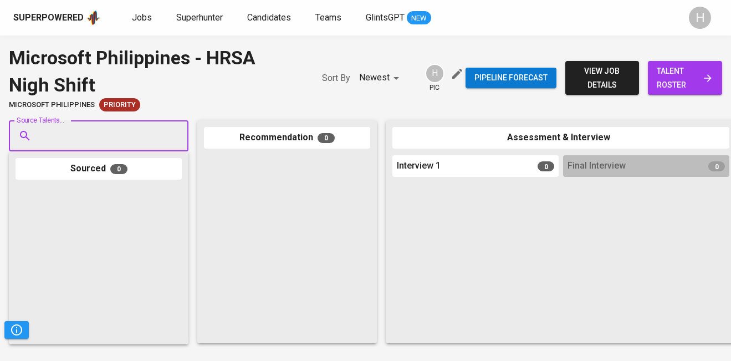
paste input "molitoeunice@gmail.com"
type input "molitoeunice@gmail.com"
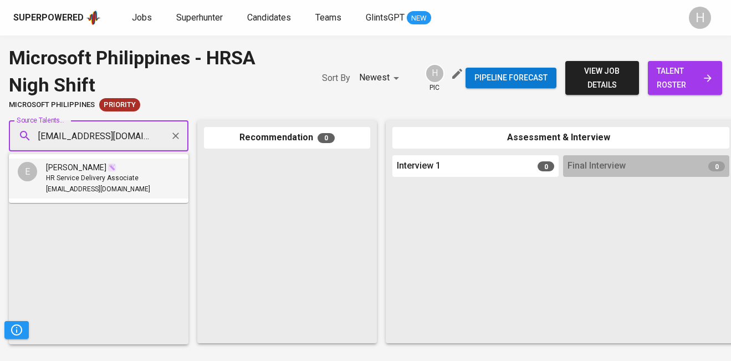
click at [107, 171] on span at bounding box center [111, 167] width 9 height 11
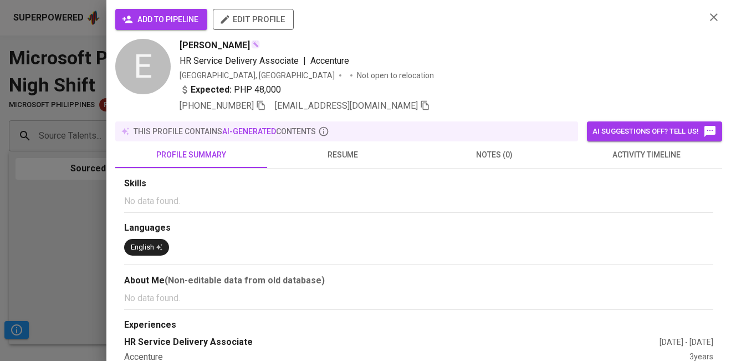
click at [163, 19] on span "add to pipeline" at bounding box center [161, 20] width 74 height 14
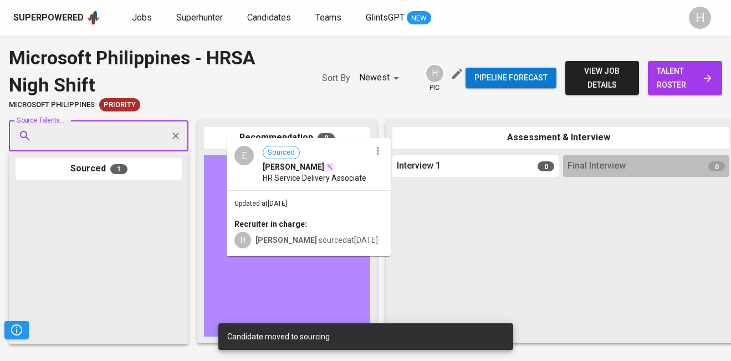
drag, startPoint x: 88, startPoint y: 221, endPoint x: 297, endPoint y: 170, distance: 215.0
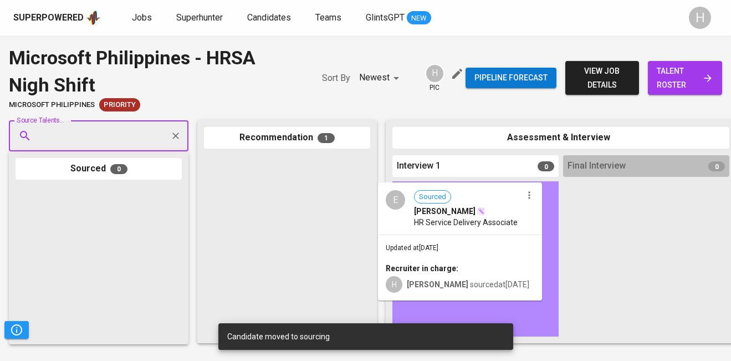
drag, startPoint x: 280, startPoint y: 173, endPoint x: 475, endPoint y: 201, distance: 196.9
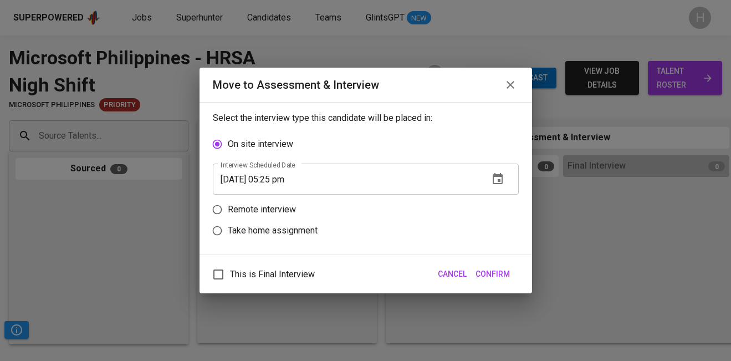
click at [253, 209] on p "Remote interview" at bounding box center [262, 209] width 68 height 13
click at [228, 209] on input "Remote interview" at bounding box center [217, 209] width 21 height 21
radio input "true"
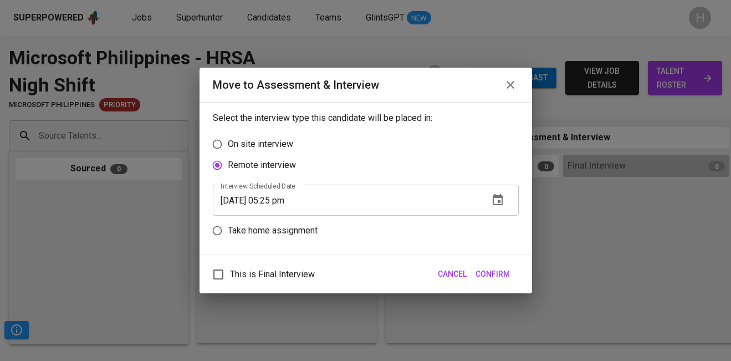
click at [278, 200] on input "09/24/2025 05:25 pm" at bounding box center [346, 199] width 267 height 31
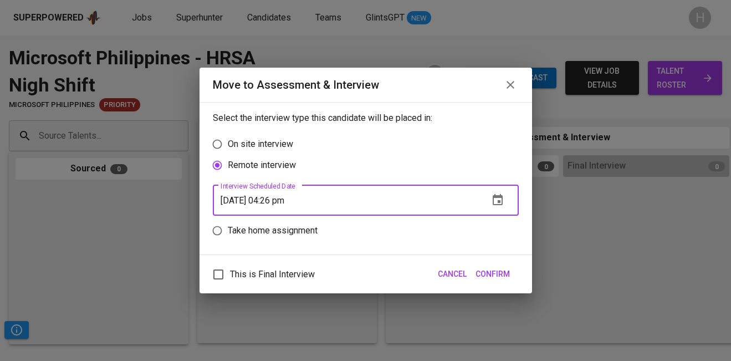
type input "09/24/2025 04:26 pm"
click at [281, 279] on span "This is Final Interview" at bounding box center [272, 274] width 85 height 13
click at [230, 279] on input "This is Final Interview" at bounding box center [218, 274] width 23 height 23
checkbox input "true"
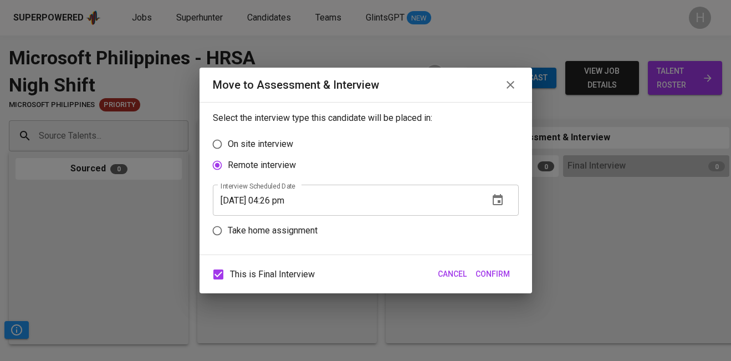
click at [494, 275] on span "Confirm" at bounding box center [492, 274] width 34 height 14
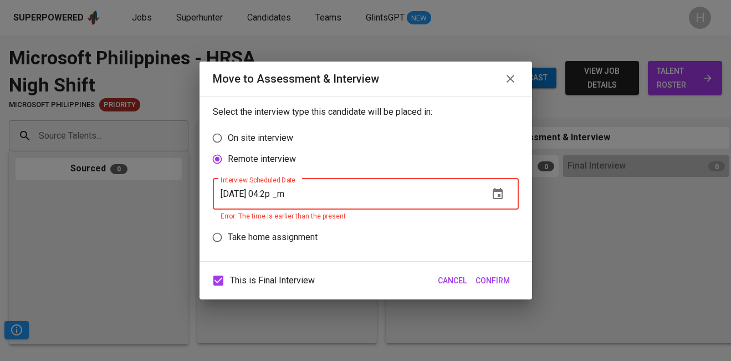
type input "09/24/2025 04:27 pm"
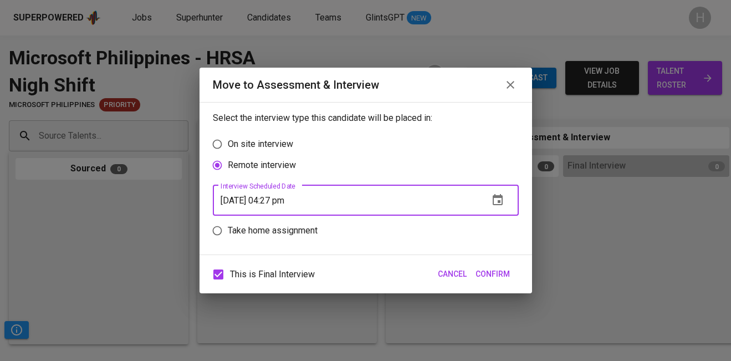
click at [483, 267] on span "Confirm" at bounding box center [492, 274] width 34 height 14
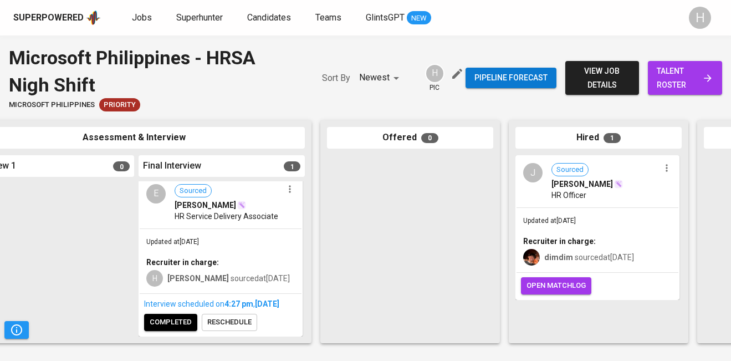
scroll to position [0, 441]
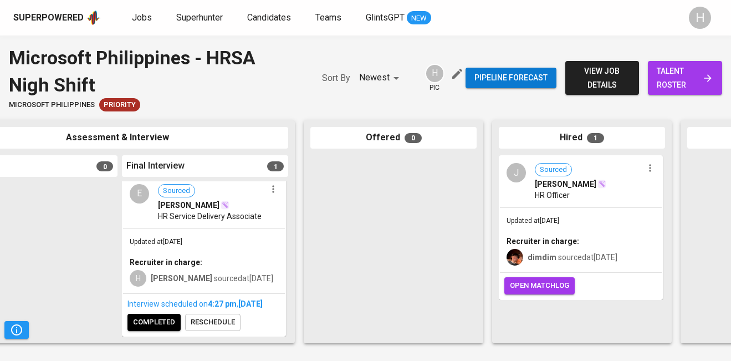
click at [156, 323] on span "completed" at bounding box center [154, 322] width 42 height 13
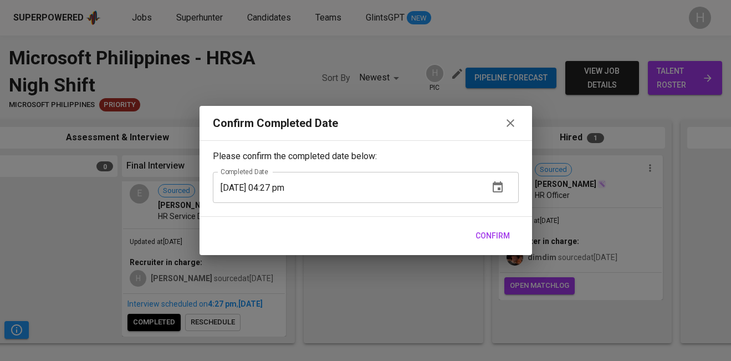
click at [485, 229] on span "Confirm" at bounding box center [492, 236] width 34 height 14
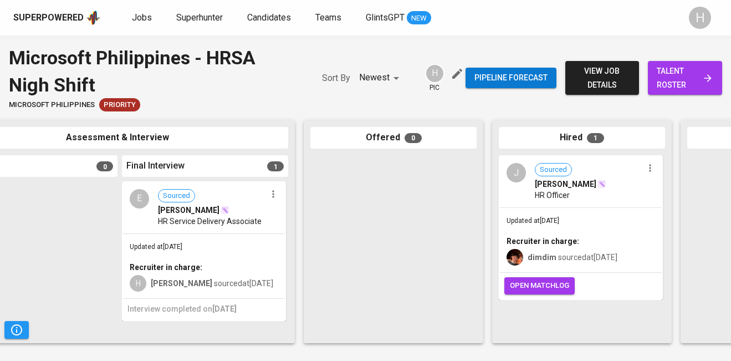
scroll to position [0, 0]
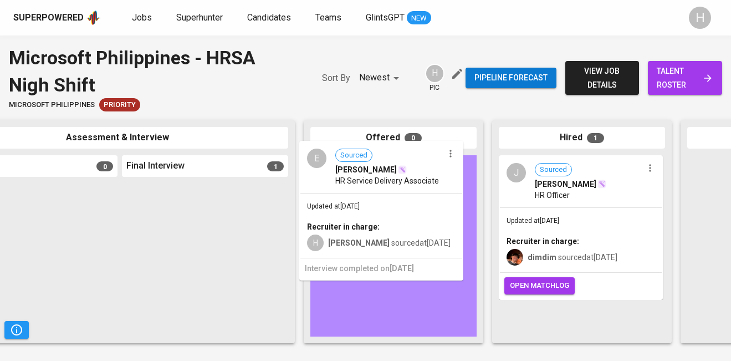
drag, startPoint x: 174, startPoint y: 240, endPoint x: 353, endPoint y: 198, distance: 183.8
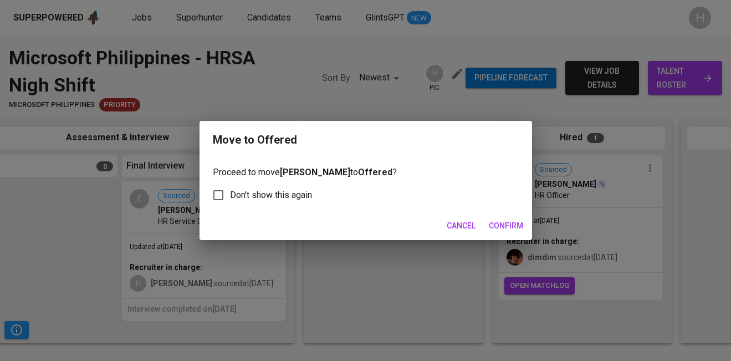
click at [510, 223] on span "Confirm" at bounding box center [506, 226] width 34 height 14
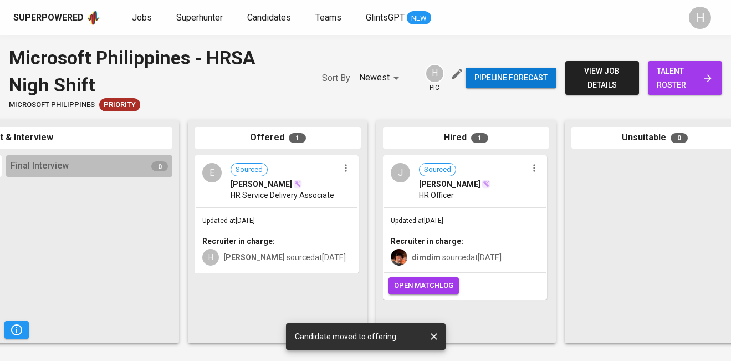
scroll to position [0, 588]
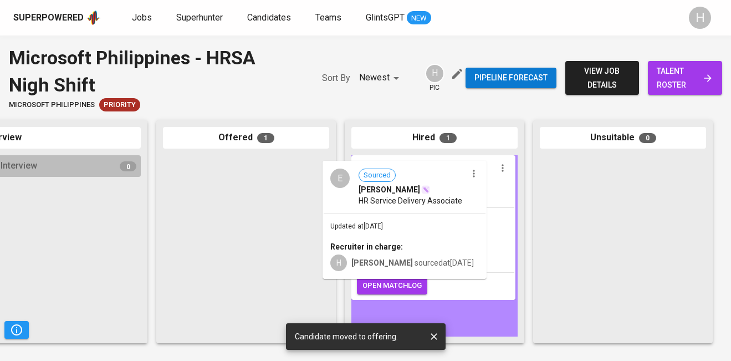
drag, startPoint x: 207, startPoint y: 213, endPoint x: 375, endPoint y: 217, distance: 168.4
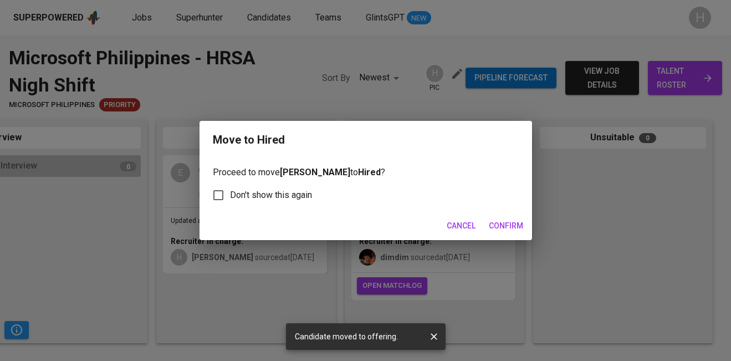
click at [517, 224] on span "Confirm" at bounding box center [506, 226] width 34 height 14
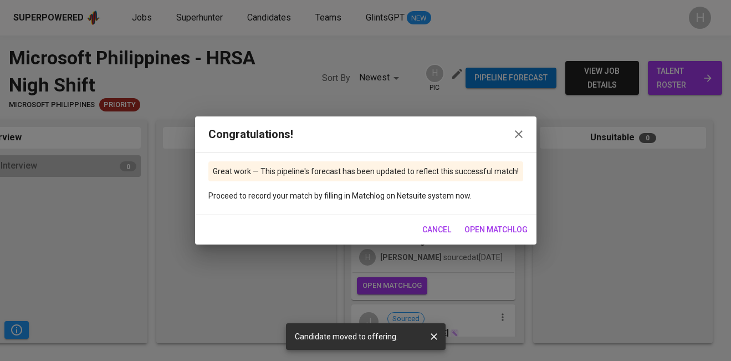
click at [484, 231] on span "open matchlog" at bounding box center [495, 230] width 63 height 14
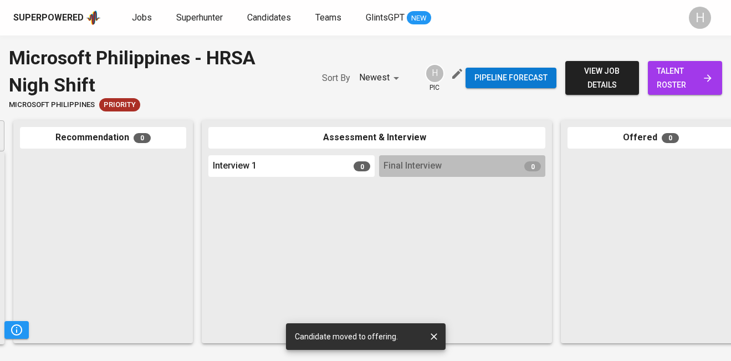
scroll to position [0, 0]
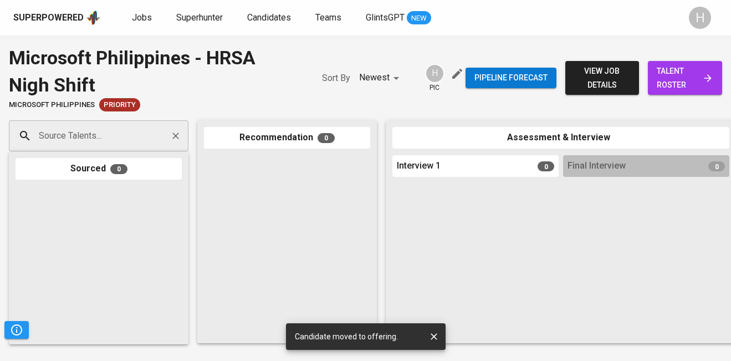
click at [65, 141] on input "Source Talents..." at bounding box center [94, 135] width 116 height 21
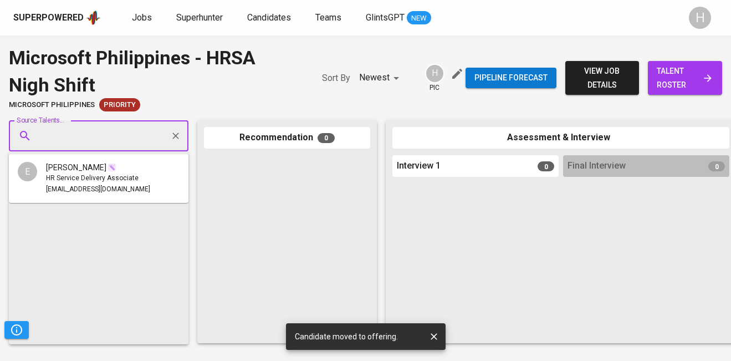
paste input "shariahagaton24@gmail.com"
type input "shariahagaton24@gmail.com"
click at [94, 181] on span "Process Delivery Specialist" at bounding box center [87, 178] width 83 height 11
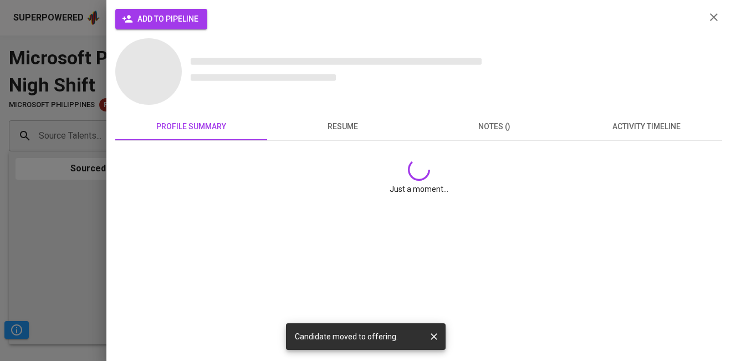
scroll to position [0, 0]
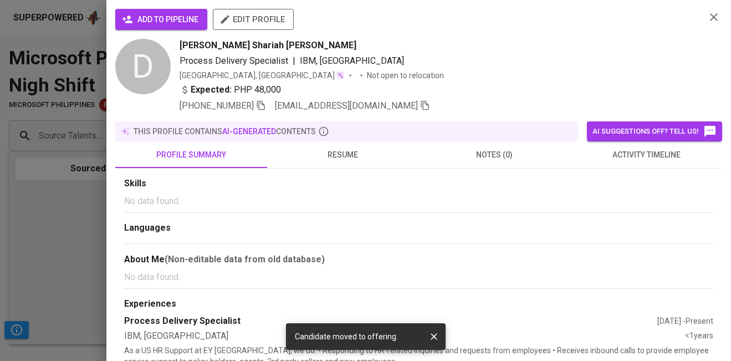
click at [155, 24] on span "add to pipeline" at bounding box center [161, 20] width 74 height 14
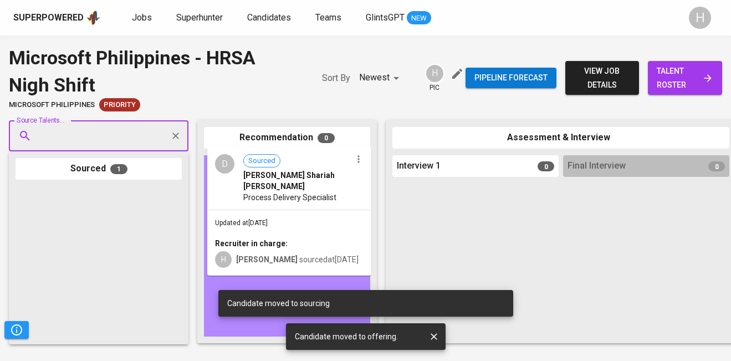
drag, startPoint x: 105, startPoint y: 217, endPoint x: 300, endPoint y: 177, distance: 199.7
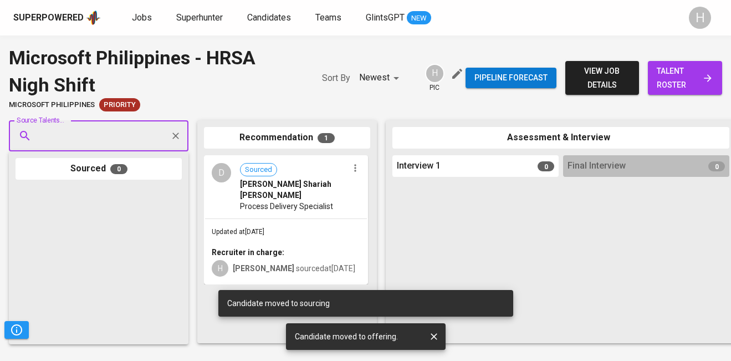
scroll to position [0, 111]
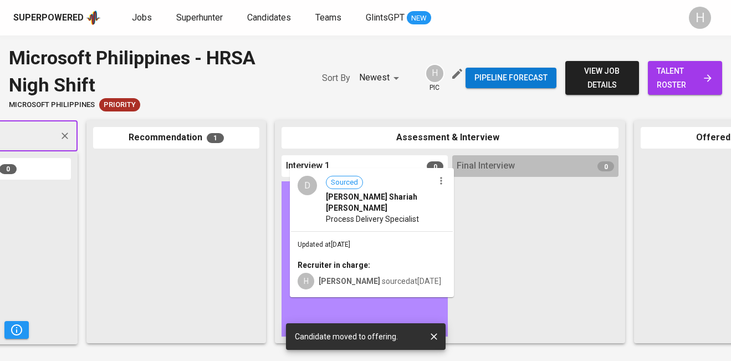
drag, startPoint x: 194, startPoint y: 191, endPoint x: 411, endPoint y: 204, distance: 217.0
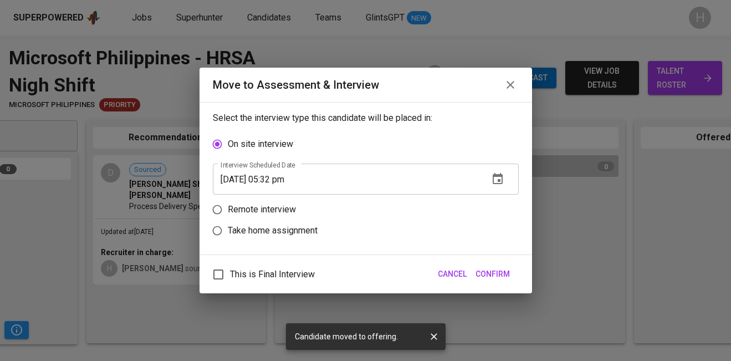
click at [249, 211] on p "Remote interview" at bounding box center [262, 209] width 68 height 13
click at [228, 211] on input "Remote interview" at bounding box center [217, 209] width 21 height 21
radio input "true"
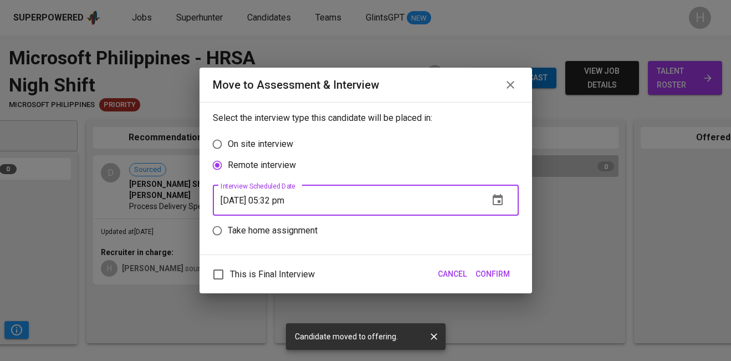
click at [277, 202] on input "09/24/2025 05:32 pm" at bounding box center [346, 199] width 267 height 31
type input "09/24/2025 04:33 pm"
click at [485, 273] on span "Confirm" at bounding box center [492, 274] width 34 height 14
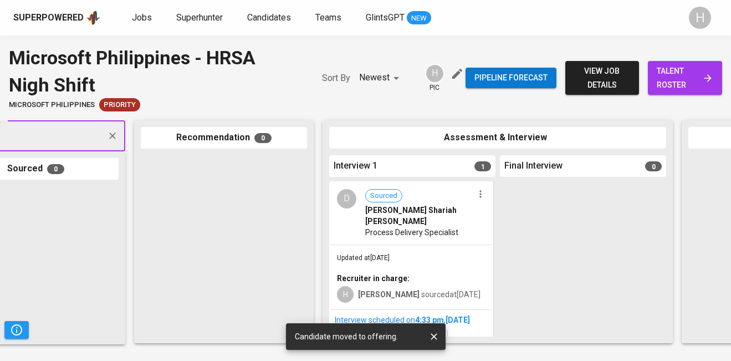
scroll to position [16, 0]
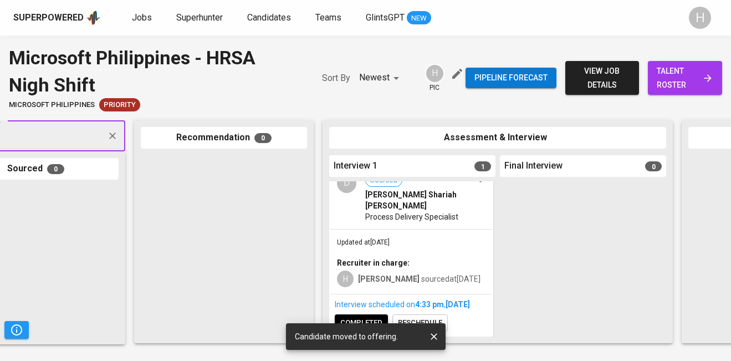
click at [374, 320] on div "Candidate moved to offering." at bounding box center [366, 336] width 160 height 33
click at [379, 317] on span "completed" at bounding box center [361, 322] width 42 height 13
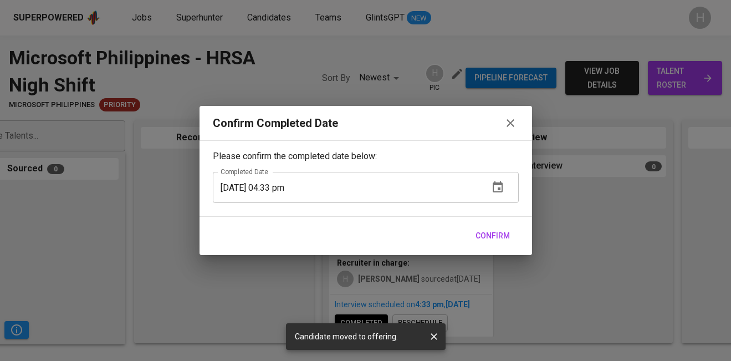
click at [496, 184] on icon "button" at bounding box center [497, 186] width 10 height 11
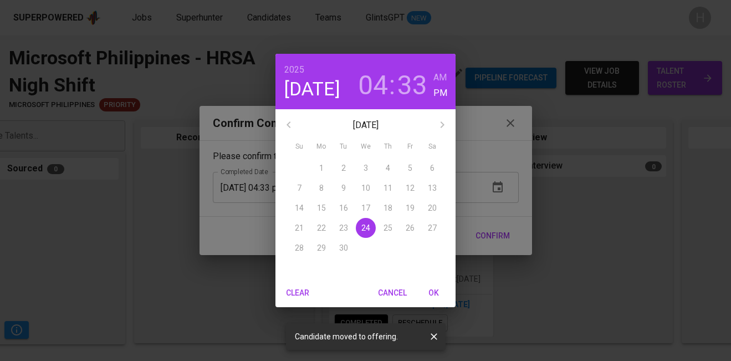
click at [433, 297] on span "OK" at bounding box center [433, 293] width 27 height 14
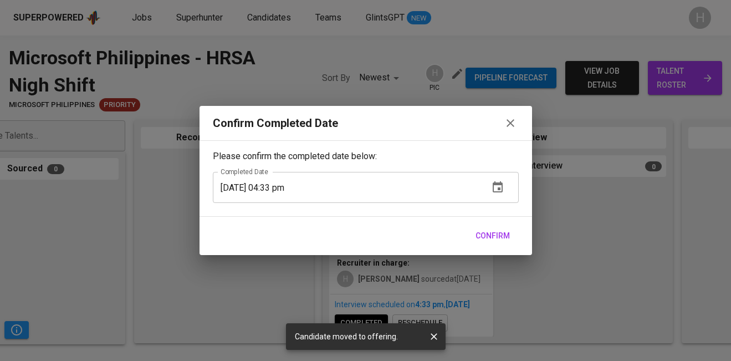
click at [502, 233] on span "Confirm" at bounding box center [492, 236] width 34 height 14
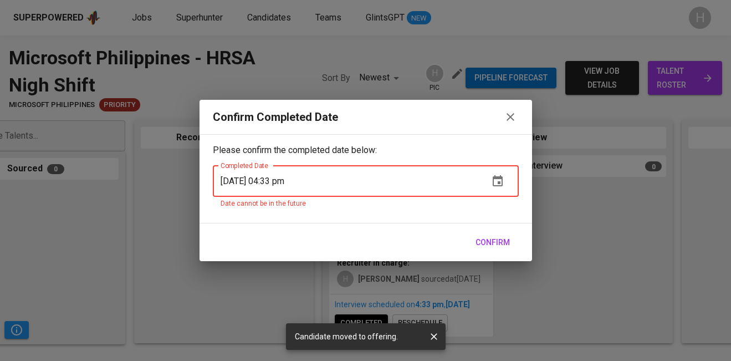
click at [508, 118] on icon "button" at bounding box center [510, 117] width 8 height 8
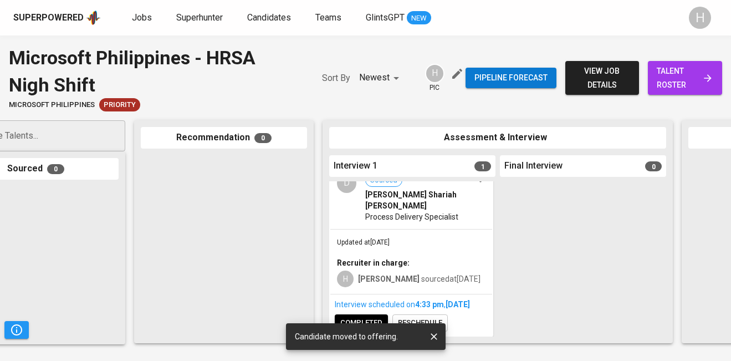
click at [433, 333] on icon "button" at bounding box center [433, 336] width 11 height 11
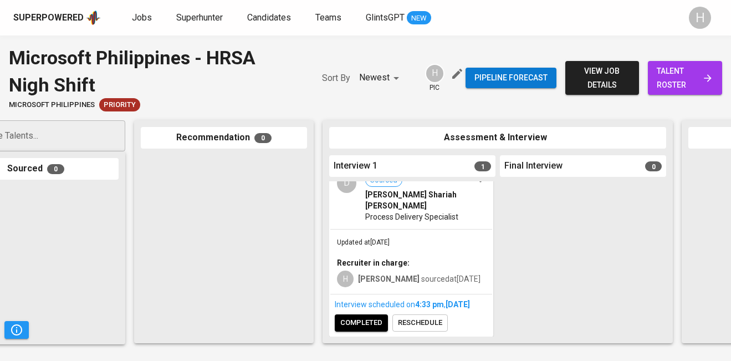
click at [369, 320] on span "completed" at bounding box center [361, 322] width 42 height 13
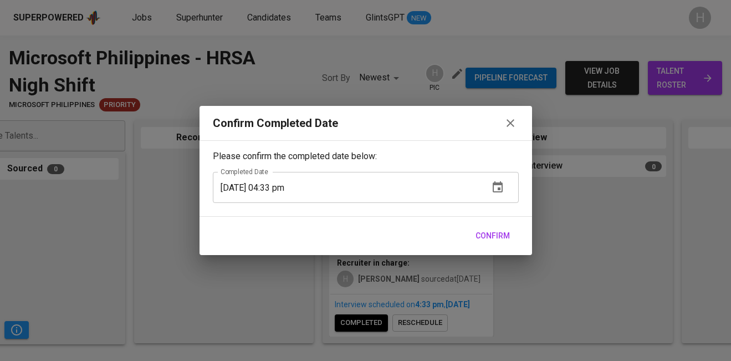
click at [499, 229] on span "Confirm" at bounding box center [492, 236] width 34 height 14
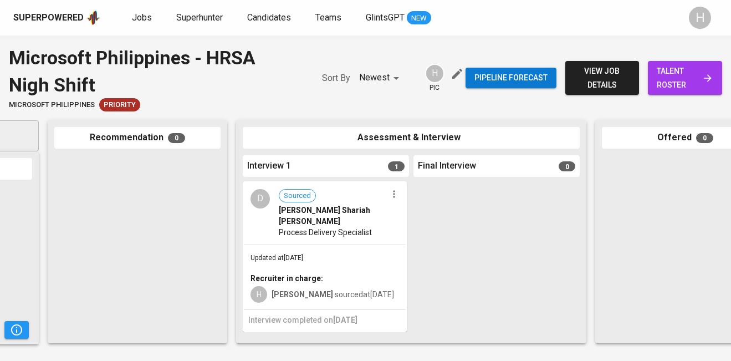
scroll to position [0, 159]
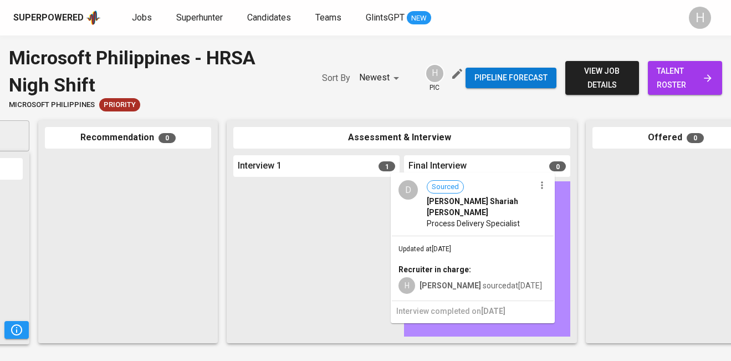
drag, startPoint x: 307, startPoint y: 239, endPoint x: 484, endPoint y: 225, distance: 177.2
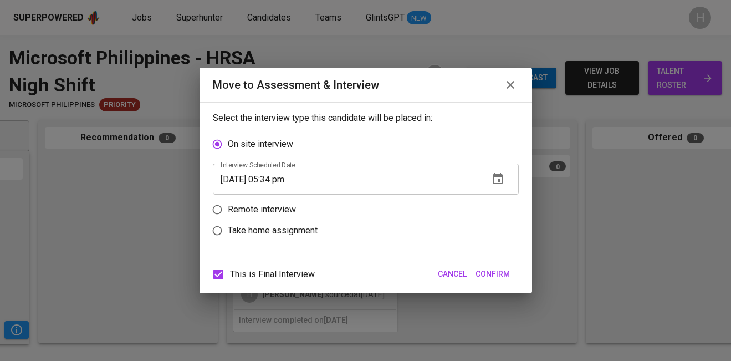
click at [275, 176] on input "09/24/2025 05:34 pm" at bounding box center [346, 178] width 267 height 31
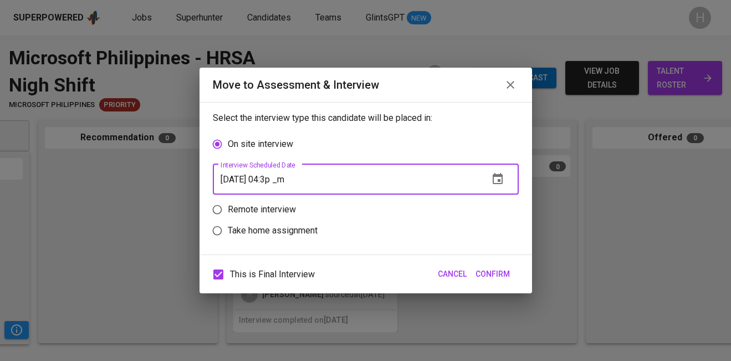
type input "09/24/2025 04:35 pm"
click at [485, 274] on span "Confirm" at bounding box center [492, 274] width 34 height 14
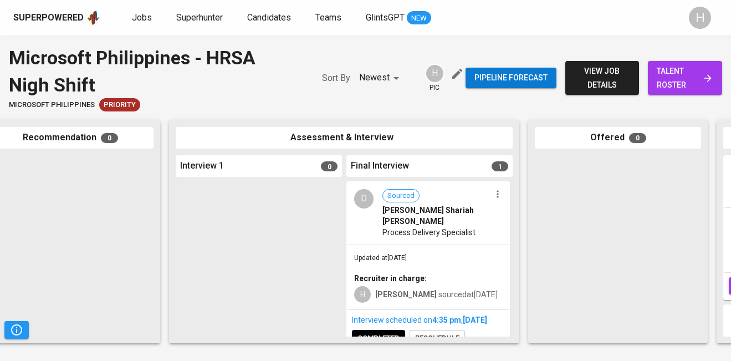
scroll to position [16, 0]
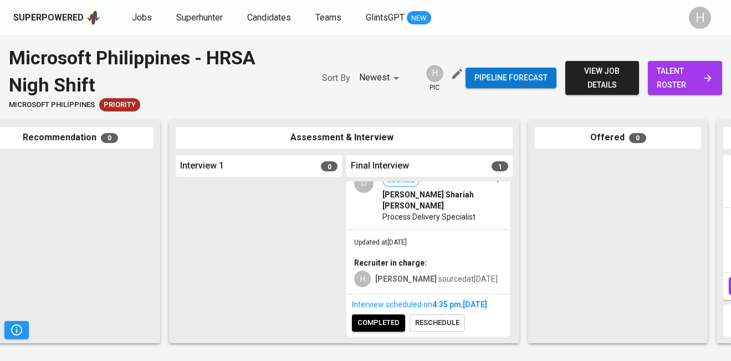
click at [372, 314] on button "completed" at bounding box center [378, 322] width 53 height 17
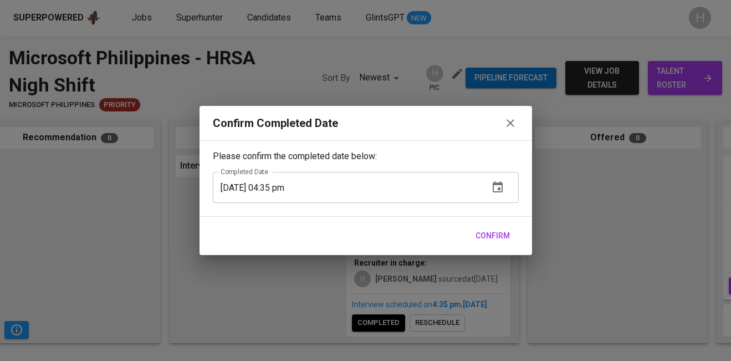
click at [490, 237] on span "Confirm" at bounding box center [492, 236] width 34 height 14
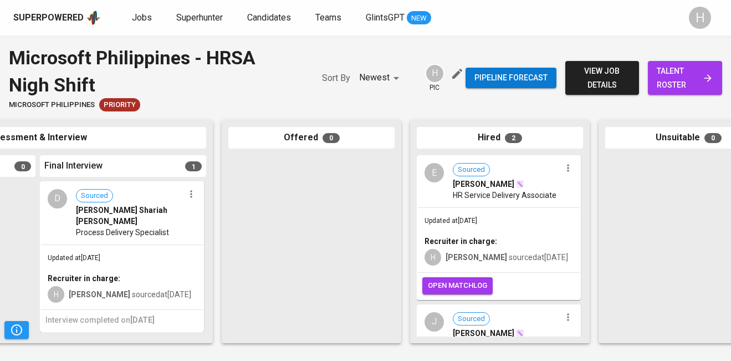
scroll to position [0, 538]
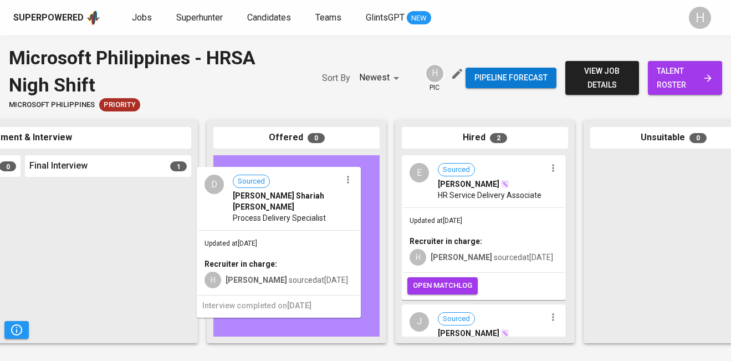
drag, startPoint x: 161, startPoint y: 248, endPoint x: 346, endPoint y: 230, distance: 185.3
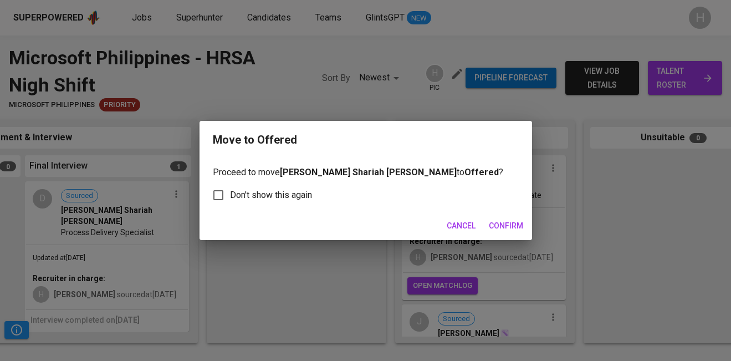
click at [510, 232] on span "Confirm" at bounding box center [506, 226] width 34 height 14
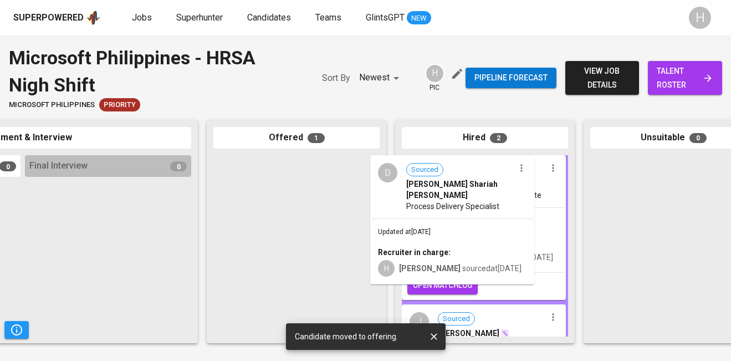
drag, startPoint x: 306, startPoint y: 210, endPoint x: 481, endPoint y: 206, distance: 174.5
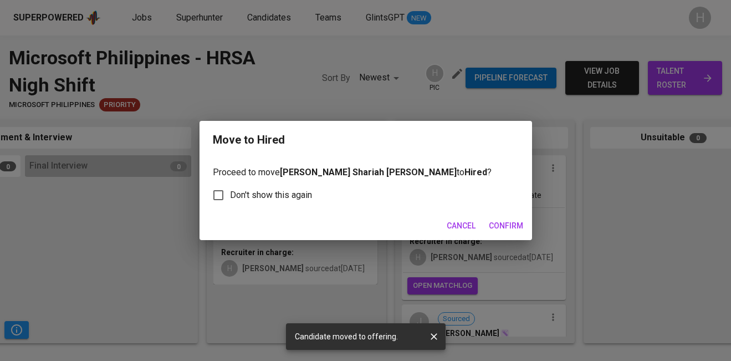
click at [513, 227] on span "Confirm" at bounding box center [506, 226] width 34 height 14
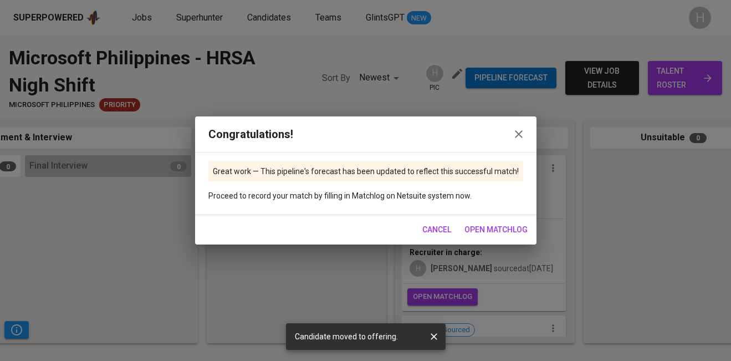
click at [500, 228] on span "open matchlog" at bounding box center [495, 230] width 63 height 14
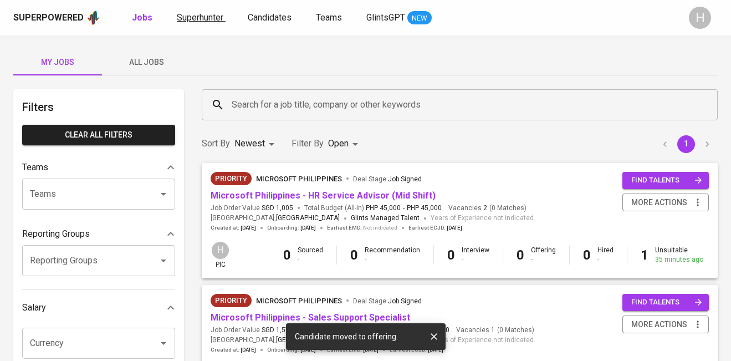
click at [185, 14] on span "Superhunter" at bounding box center [200, 17] width 47 height 11
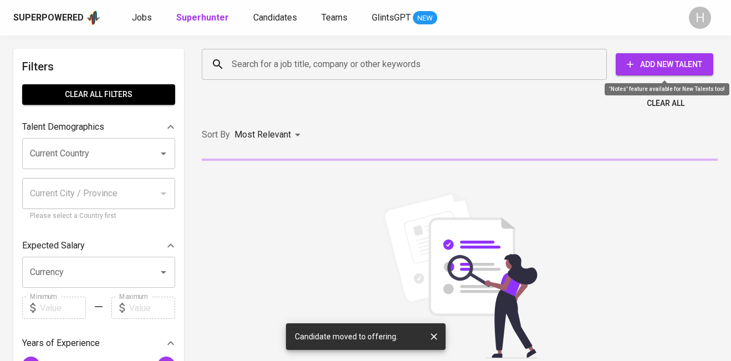
click at [640, 68] on span "Add New Talent" at bounding box center [664, 65] width 80 height 14
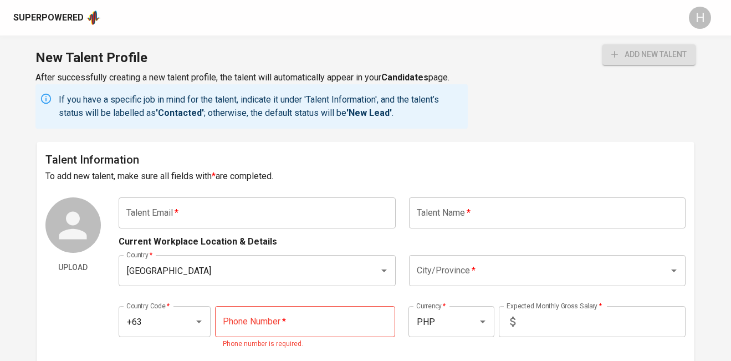
click at [242, 199] on input "text" at bounding box center [257, 212] width 277 height 31
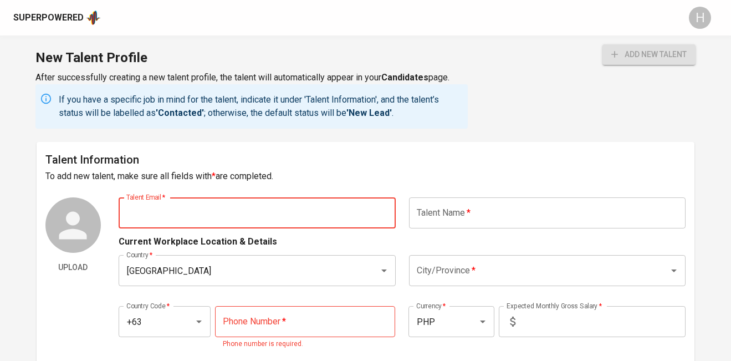
paste input "shariahagaton24@gmail.com"
type input "shariahagaton24@gmail.com"
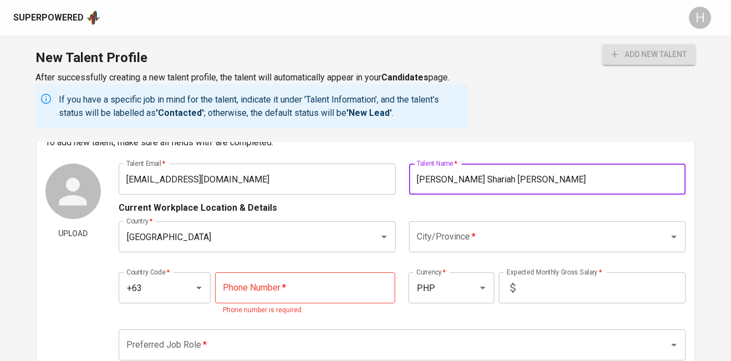
scroll to position [53, 0]
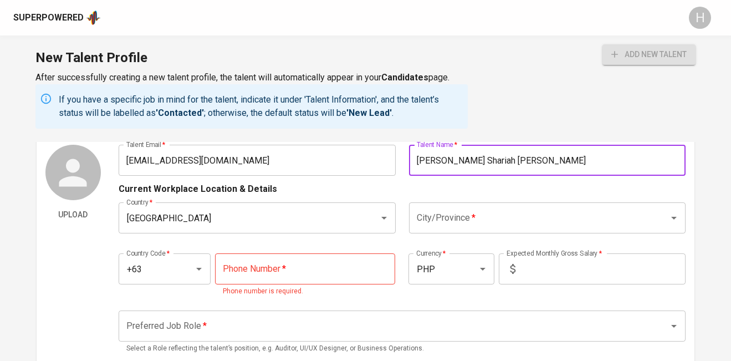
type input "Dominique Shariah Agaton"
click at [458, 218] on input "City/Province   *" at bounding box center [532, 217] width 236 height 21
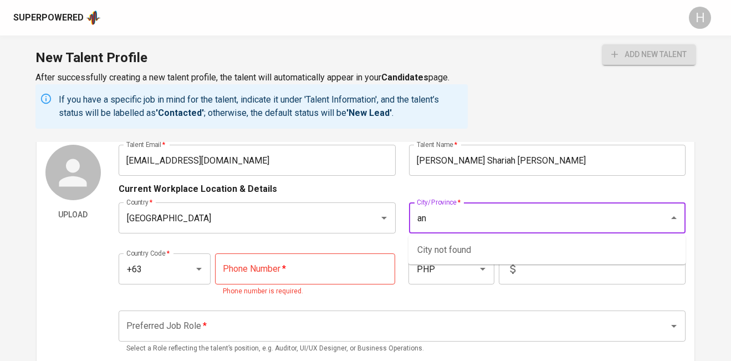
type input "a"
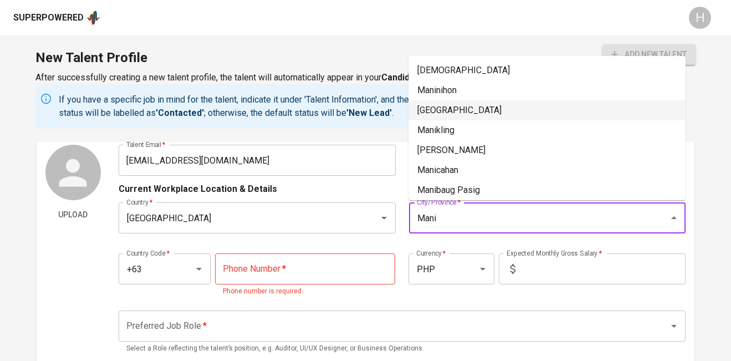
click at [427, 106] on li "[GEOGRAPHIC_DATA]" at bounding box center [546, 110] width 277 height 20
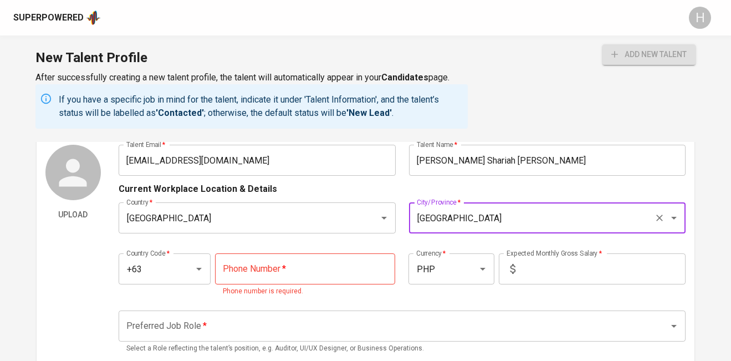
type input "[GEOGRAPHIC_DATA]"
click at [291, 269] on input "tel" at bounding box center [305, 268] width 180 height 31
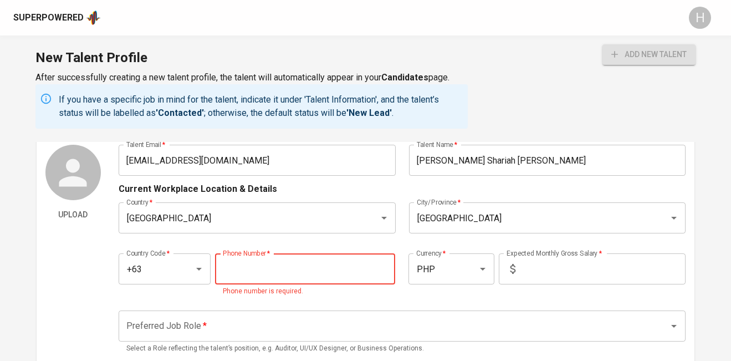
paste input "965-270-5087"
type input "965-270-5087"
click at [540, 264] on input "text" at bounding box center [603, 268] width 166 height 31
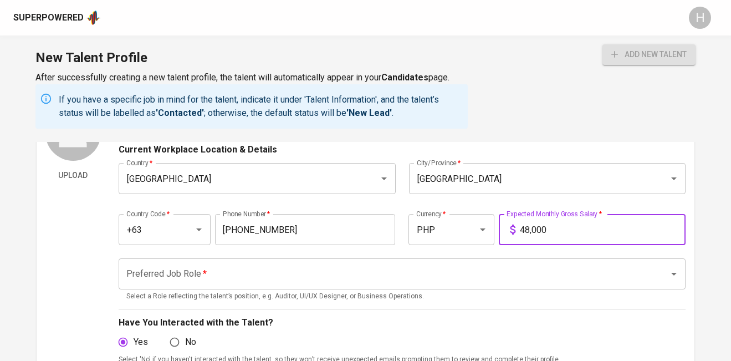
scroll to position [111, 0]
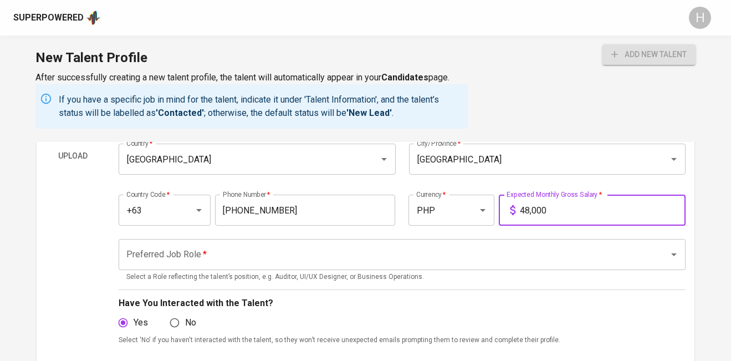
type input "48,000"
click at [374, 264] on input "Preferred Job Role   *" at bounding box center [387, 254] width 526 height 21
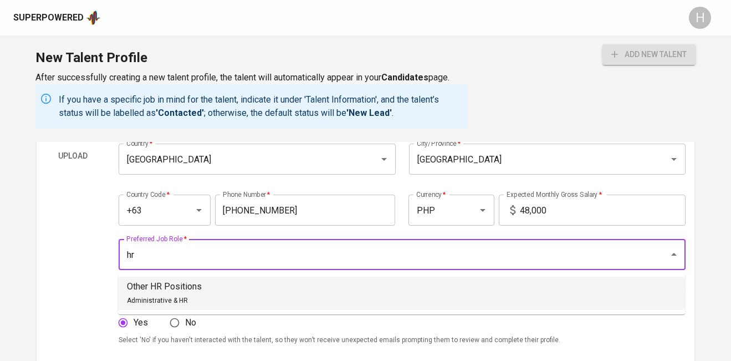
click at [318, 295] on li "Other HR Positions Administrative & HR" at bounding box center [401, 292] width 567 height 33
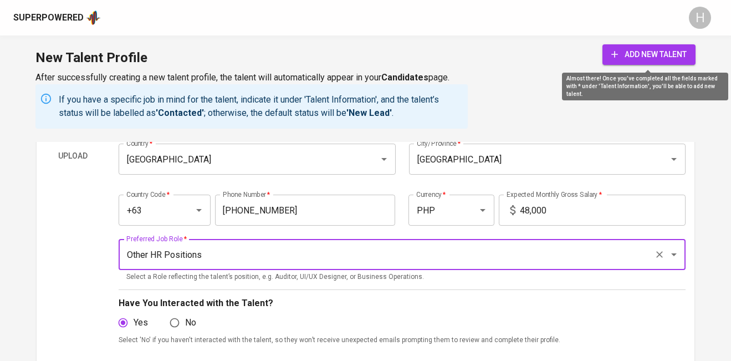
type input "Other HR Positions"
click at [620, 61] on button "add new talent" at bounding box center [648, 54] width 93 height 20
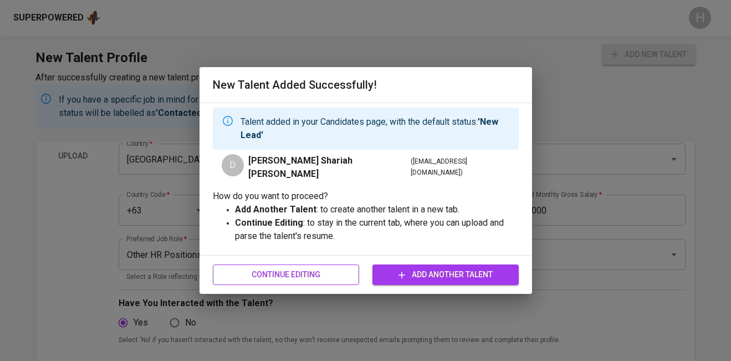
click at [297, 279] on span "Continue Editing" at bounding box center [286, 275] width 129 height 14
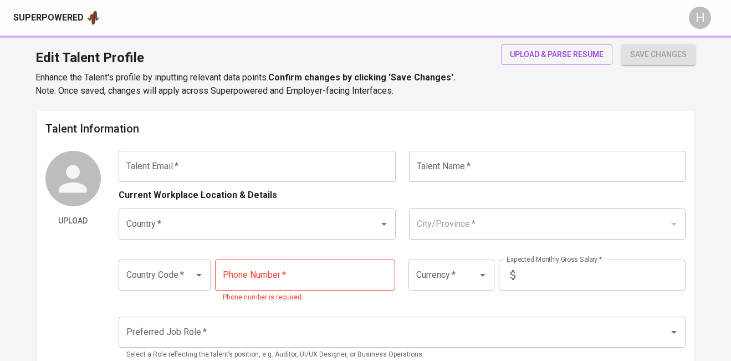
type input "shariahagaton24@gmail.com"
type input "Dominique Shariah Agaton"
type input "[GEOGRAPHIC_DATA]"
type input "+63"
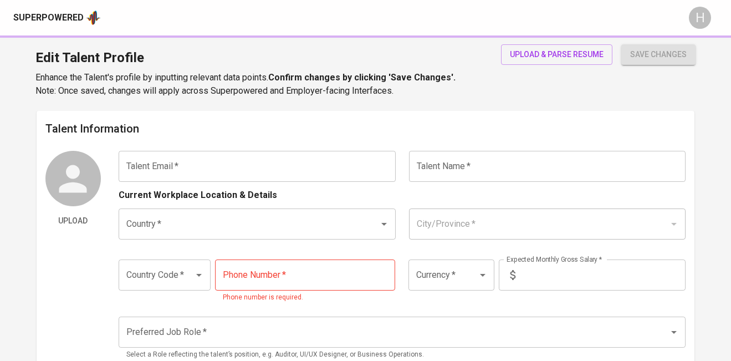
type input "965-270-5087"
type input "PHP"
type input "48,000"
type input "Other HR Positions"
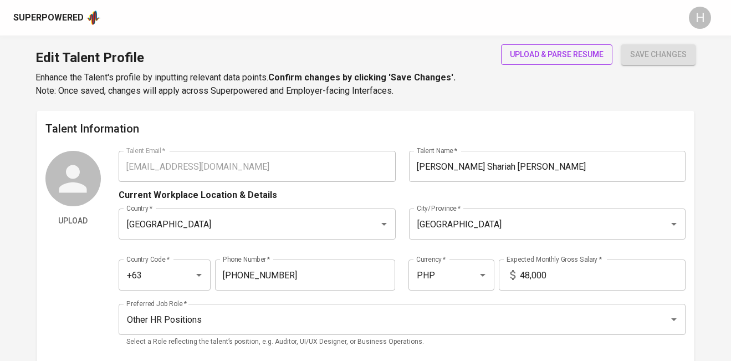
click at [511, 60] on span "upload & parse resume" at bounding box center [557, 55] width 94 height 14
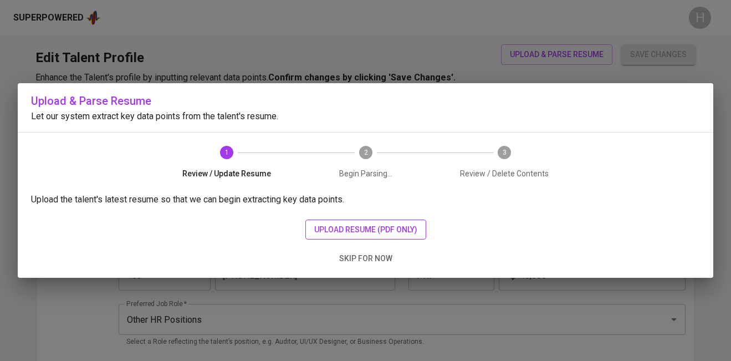
click at [412, 223] on span "upload resume (pdf only)" at bounding box center [365, 230] width 103 height 14
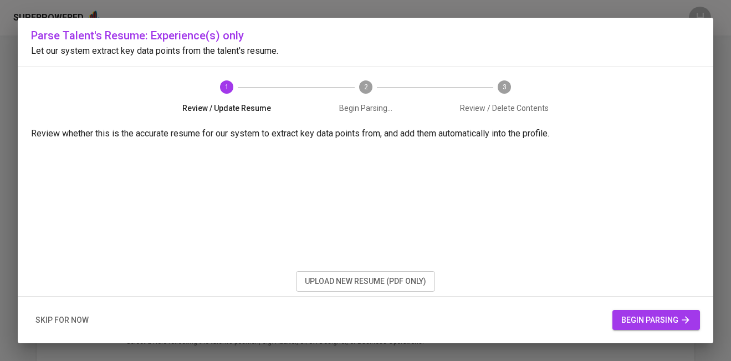
click at [653, 319] on span "begin parsing" at bounding box center [656, 320] width 70 height 14
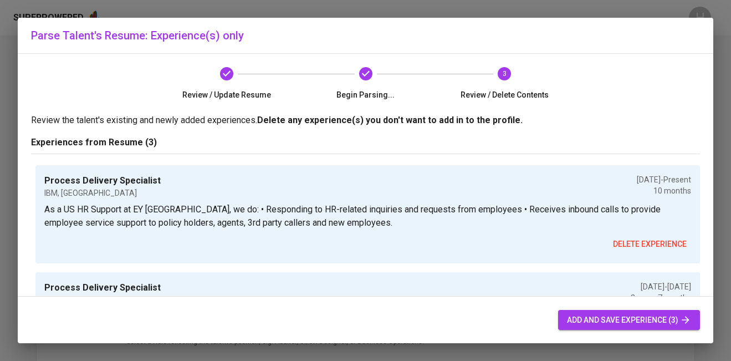
click at [619, 319] on span "add and save experience (3)" at bounding box center [629, 320] width 124 height 14
